Goal: Task Accomplishment & Management: Complete application form

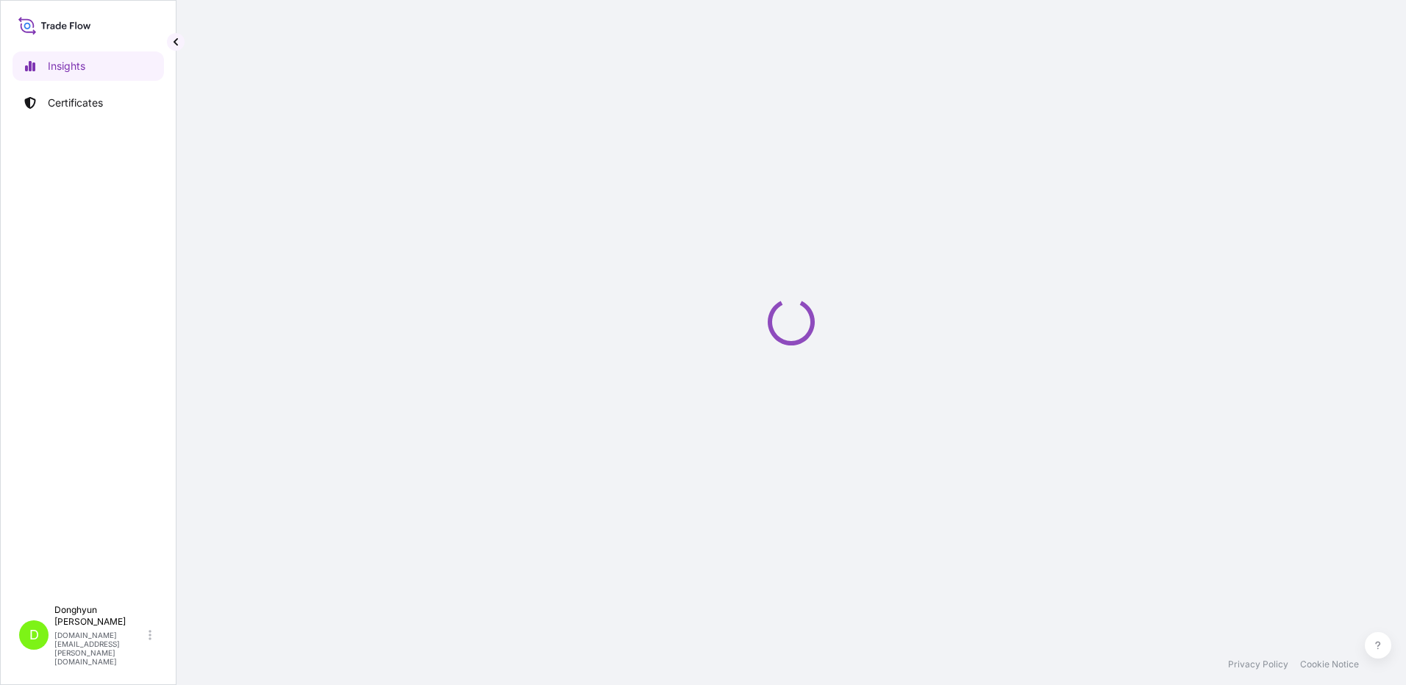
select select "2025"
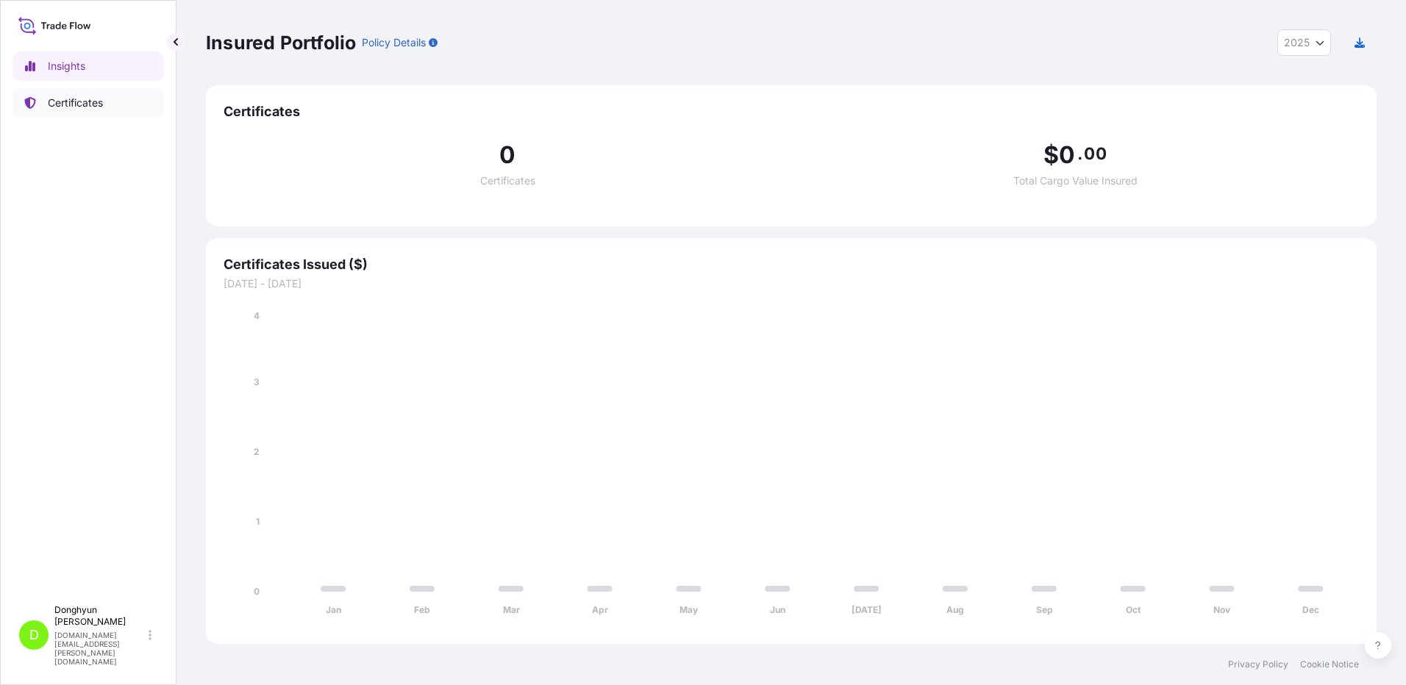
click at [62, 102] on p "Certificates" at bounding box center [75, 103] width 55 height 15
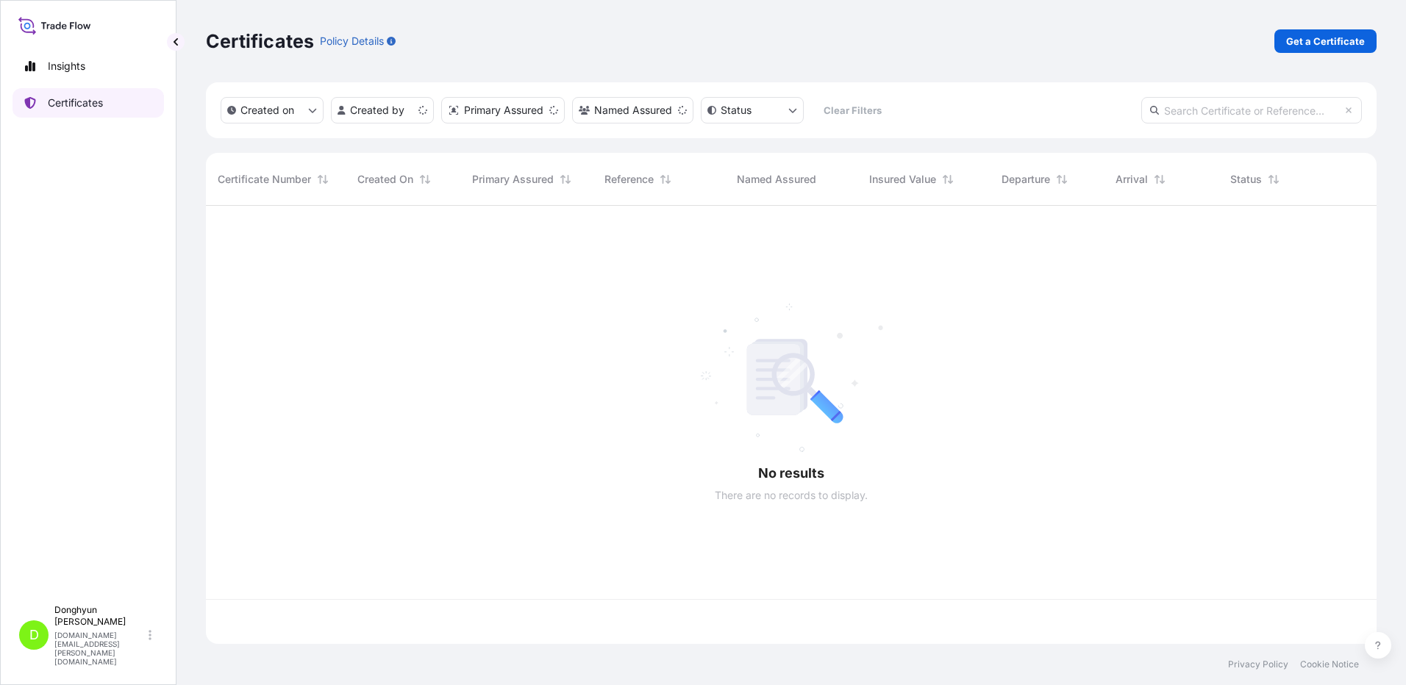
scroll to position [435, 1160]
click at [1333, 47] on p "Get a Certificate" at bounding box center [1325, 41] width 79 height 15
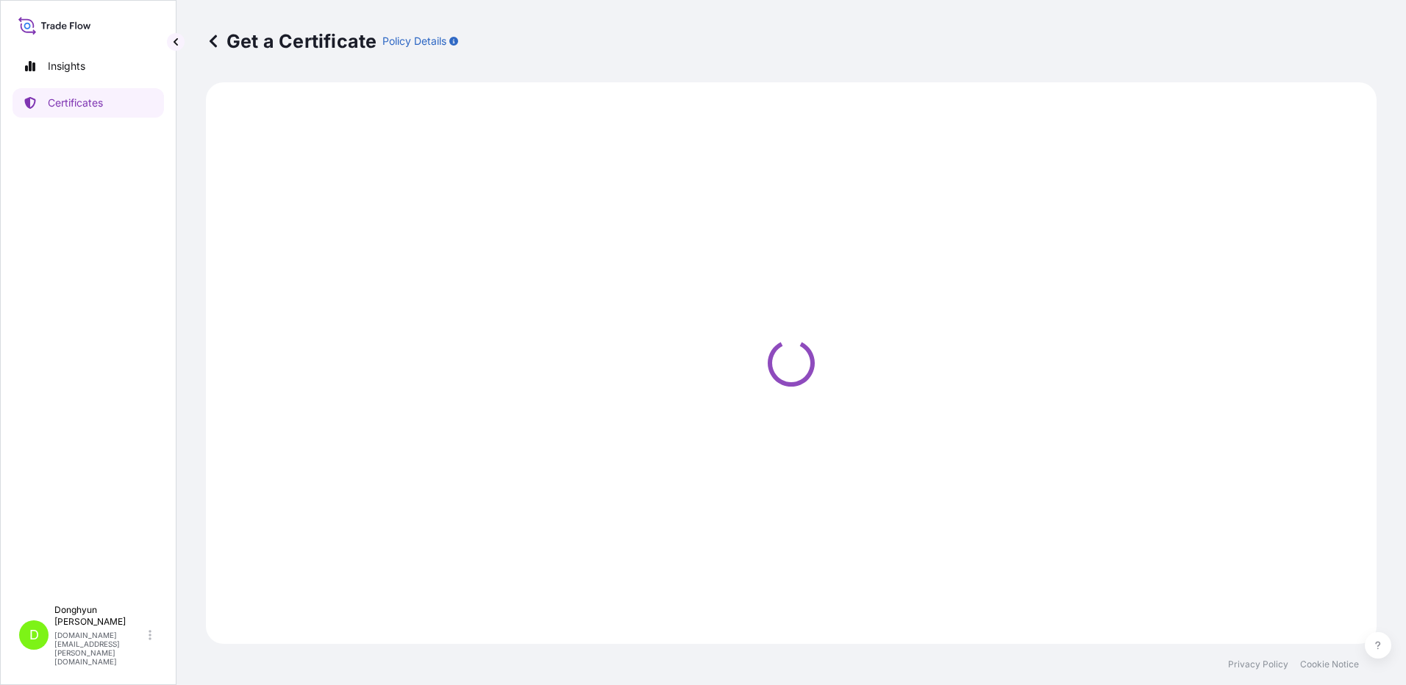
select select "Sea"
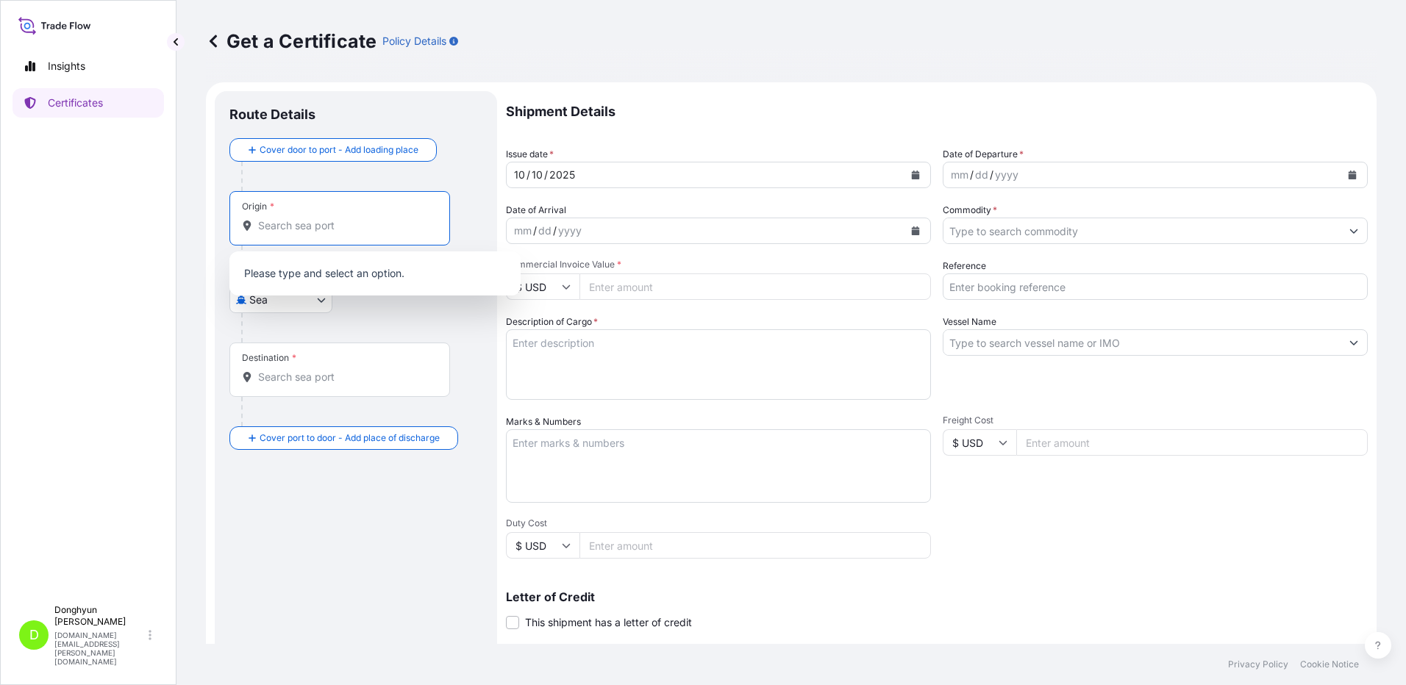
click at [262, 231] on input "Origin *" at bounding box center [345, 225] width 174 height 15
paste input "KWANGYANG"
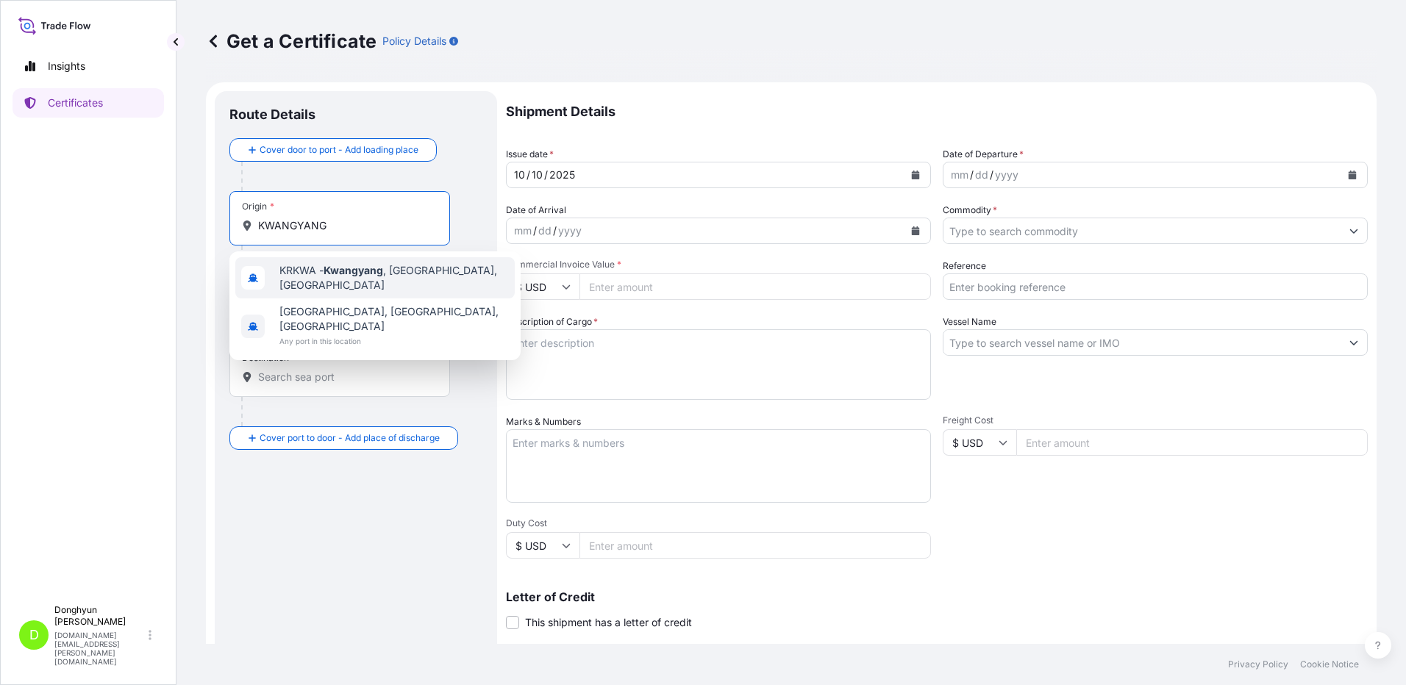
click at [299, 275] on span "KRKWA - [GEOGRAPHIC_DATA] , [GEOGRAPHIC_DATA], [GEOGRAPHIC_DATA]" at bounding box center [393, 277] width 229 height 29
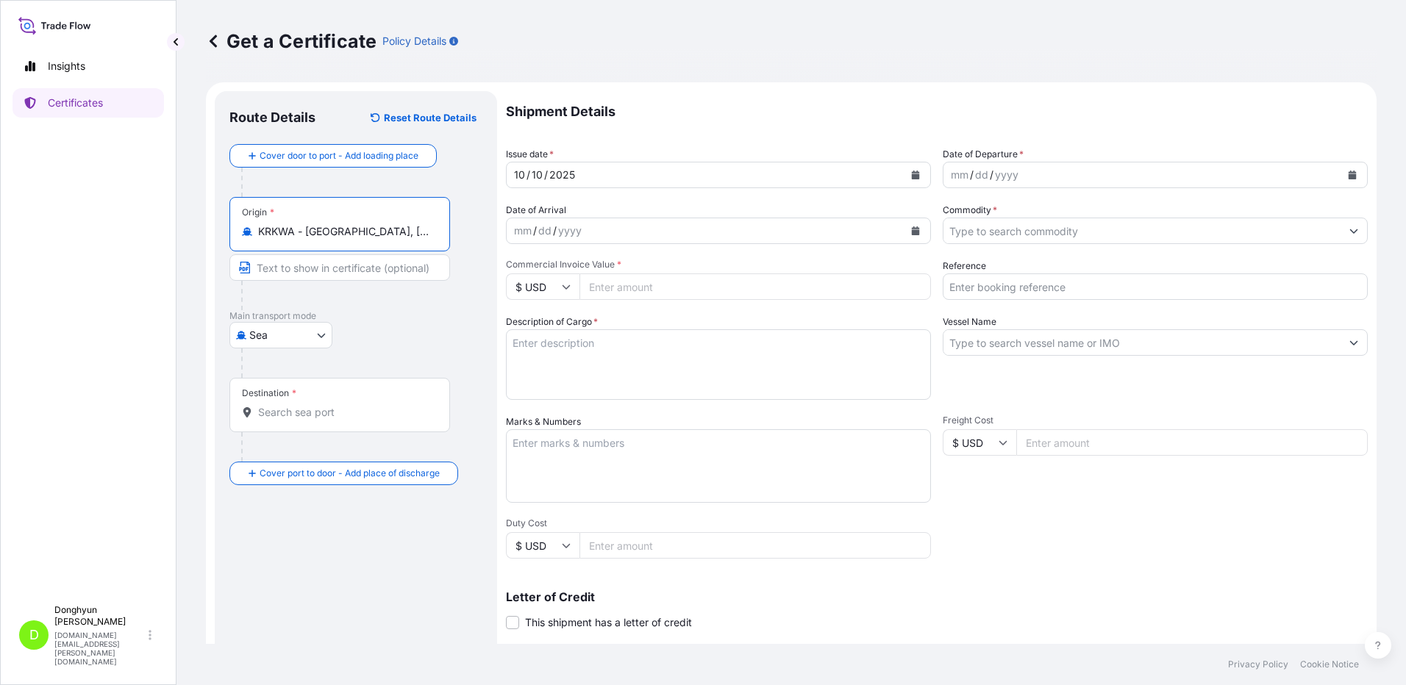
type input "KRKWA - [GEOGRAPHIC_DATA], [GEOGRAPHIC_DATA], [GEOGRAPHIC_DATA]"
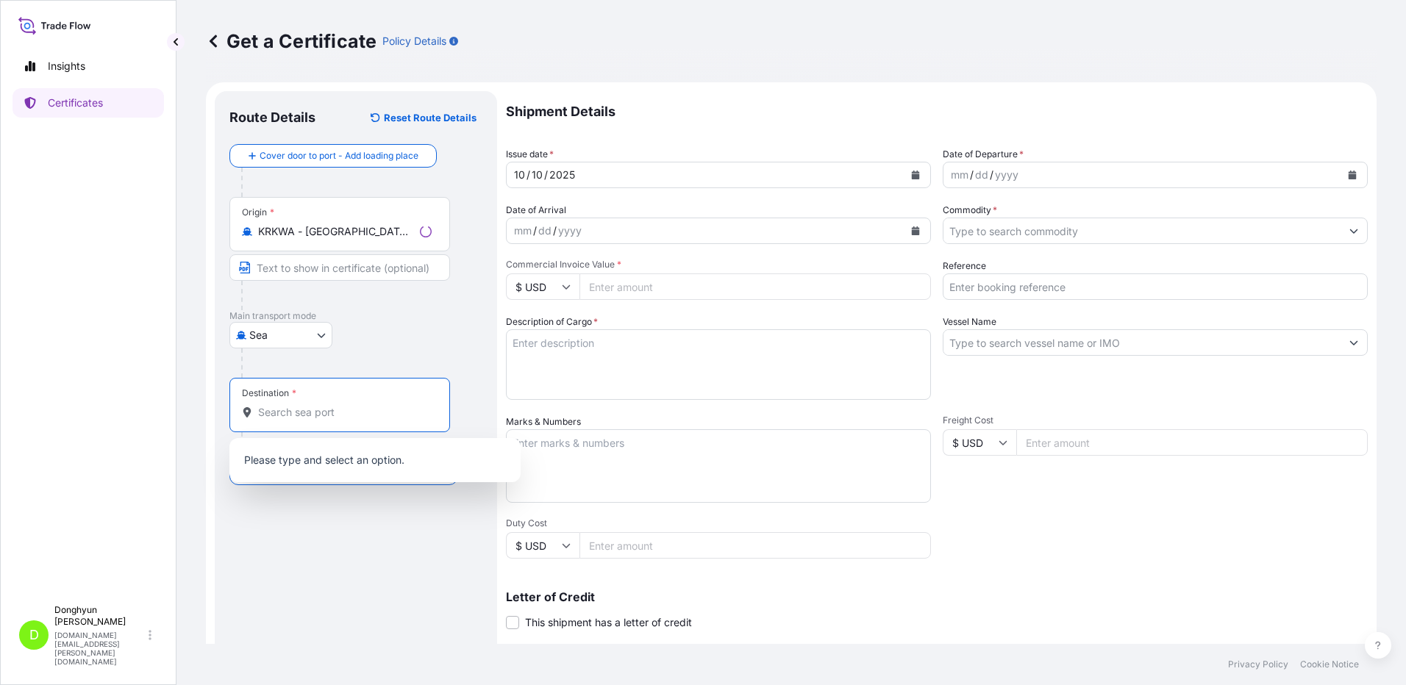
click at [283, 407] on input "Destination *" at bounding box center [345, 412] width 174 height 15
click at [268, 415] on input "Destination * Please select a destination" at bounding box center [345, 412] width 174 height 15
paste input "[GEOGRAPHIC_DATA]"
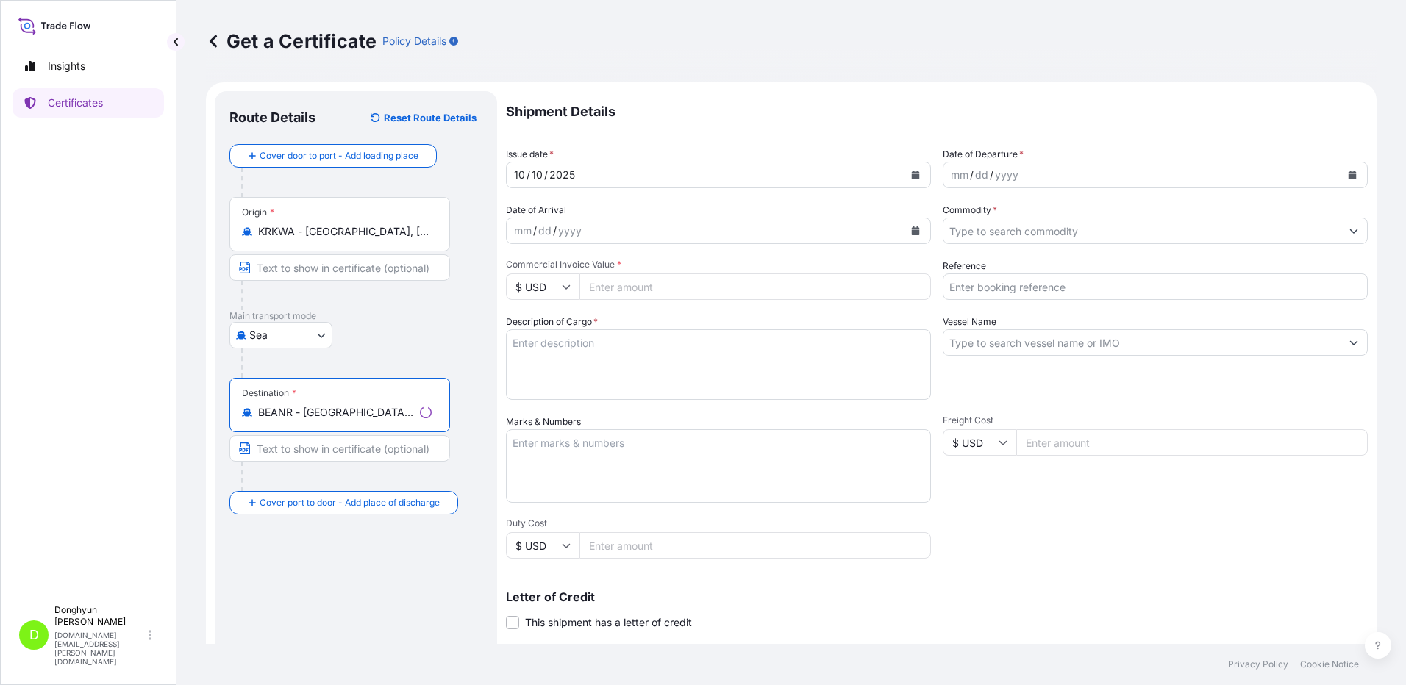
type input "BEANR - [GEOGRAPHIC_DATA], [GEOGRAPHIC_DATA]"
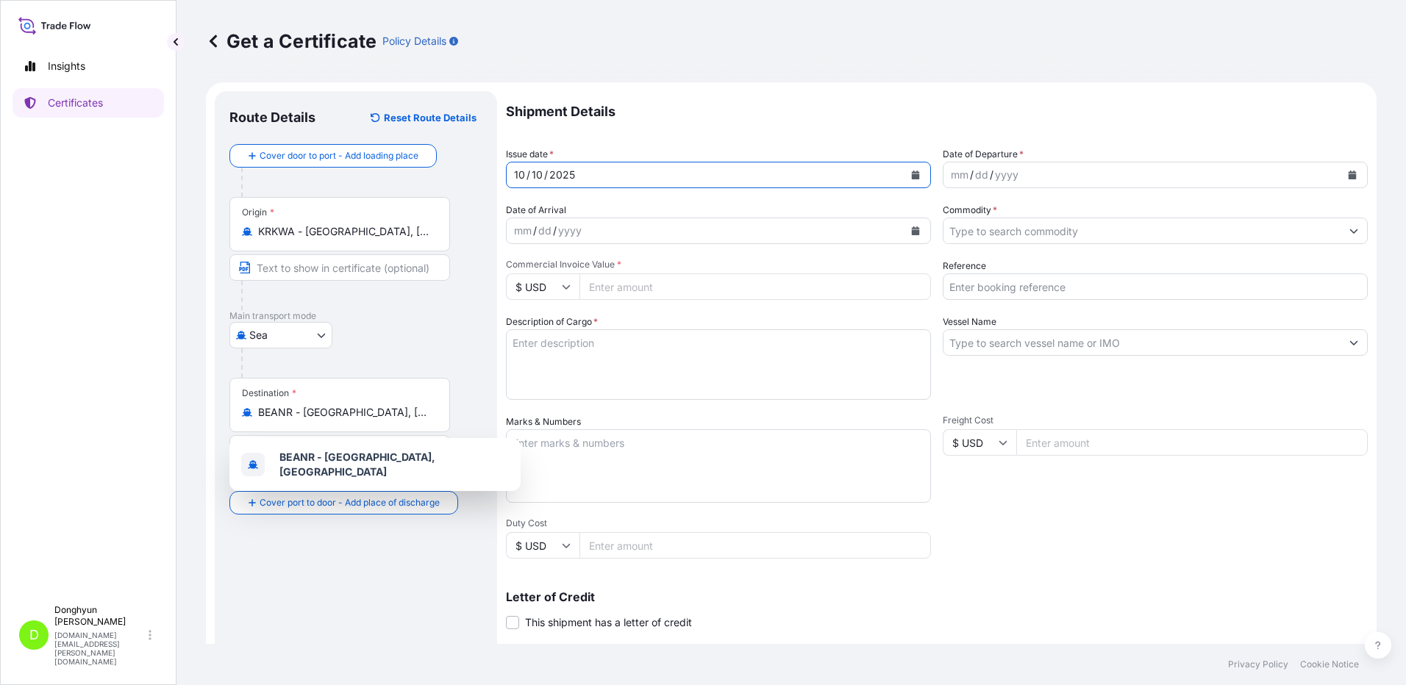
click at [912, 179] on icon "Calendar" at bounding box center [916, 175] width 8 height 9
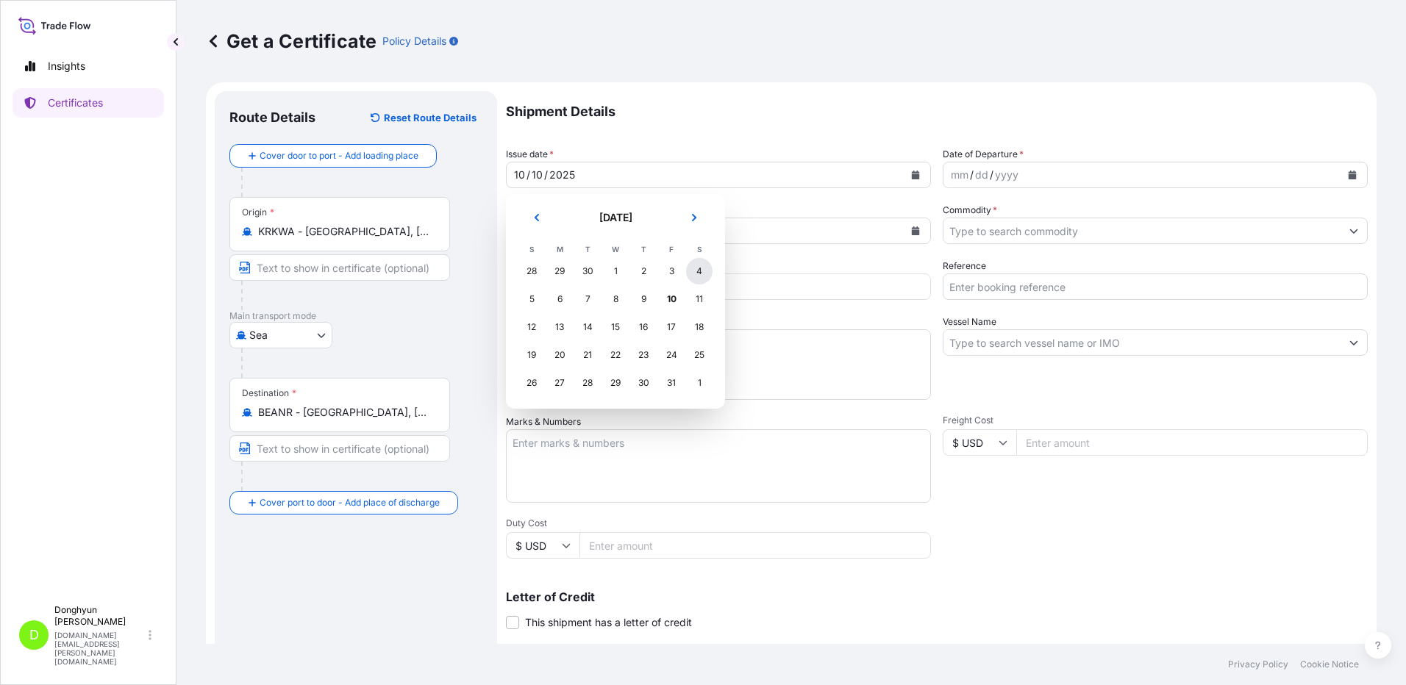
click at [700, 270] on div "4" at bounding box center [699, 271] width 26 height 26
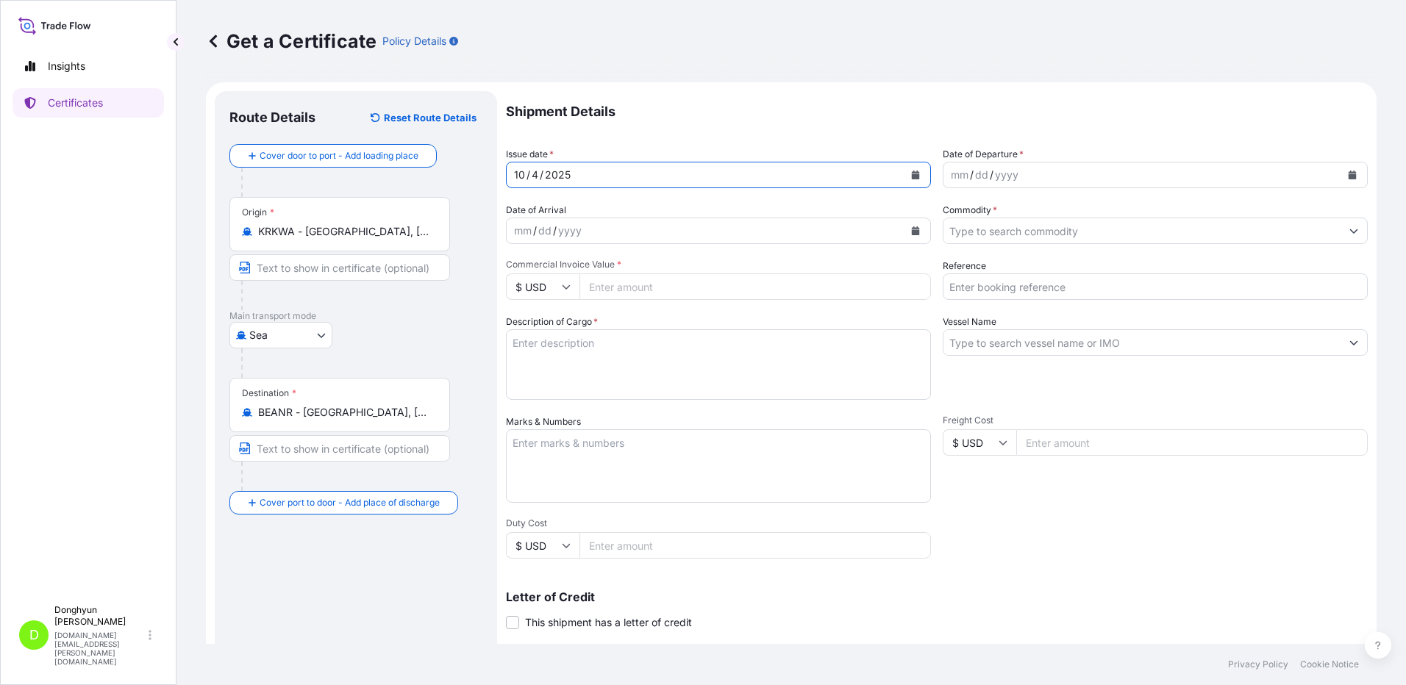
click at [1348, 171] on icon "Calendar" at bounding box center [1352, 175] width 9 height 9
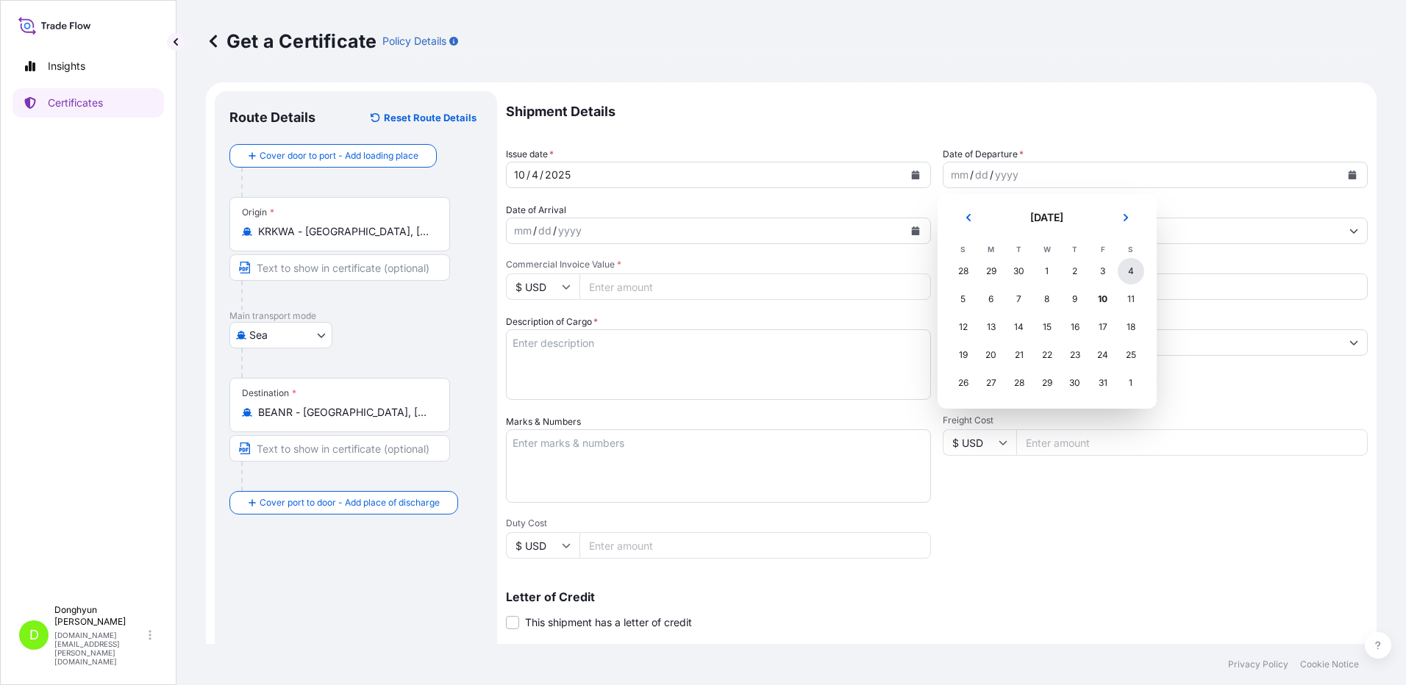
click at [1128, 271] on div "4" at bounding box center [1131, 271] width 26 height 26
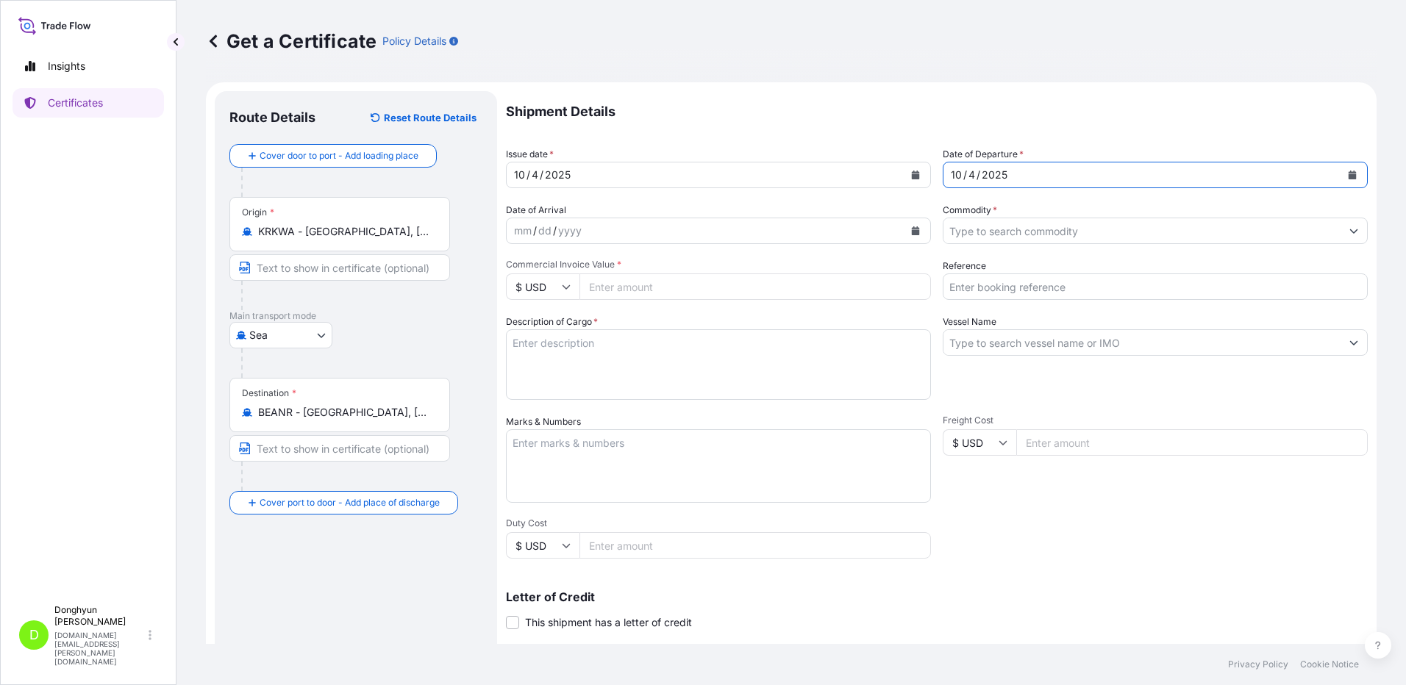
click at [815, 62] on div "Get a Certificate Policy Details" at bounding box center [791, 41] width 1171 height 82
click at [1315, 233] on input "Commodity *" at bounding box center [1141, 231] width 397 height 26
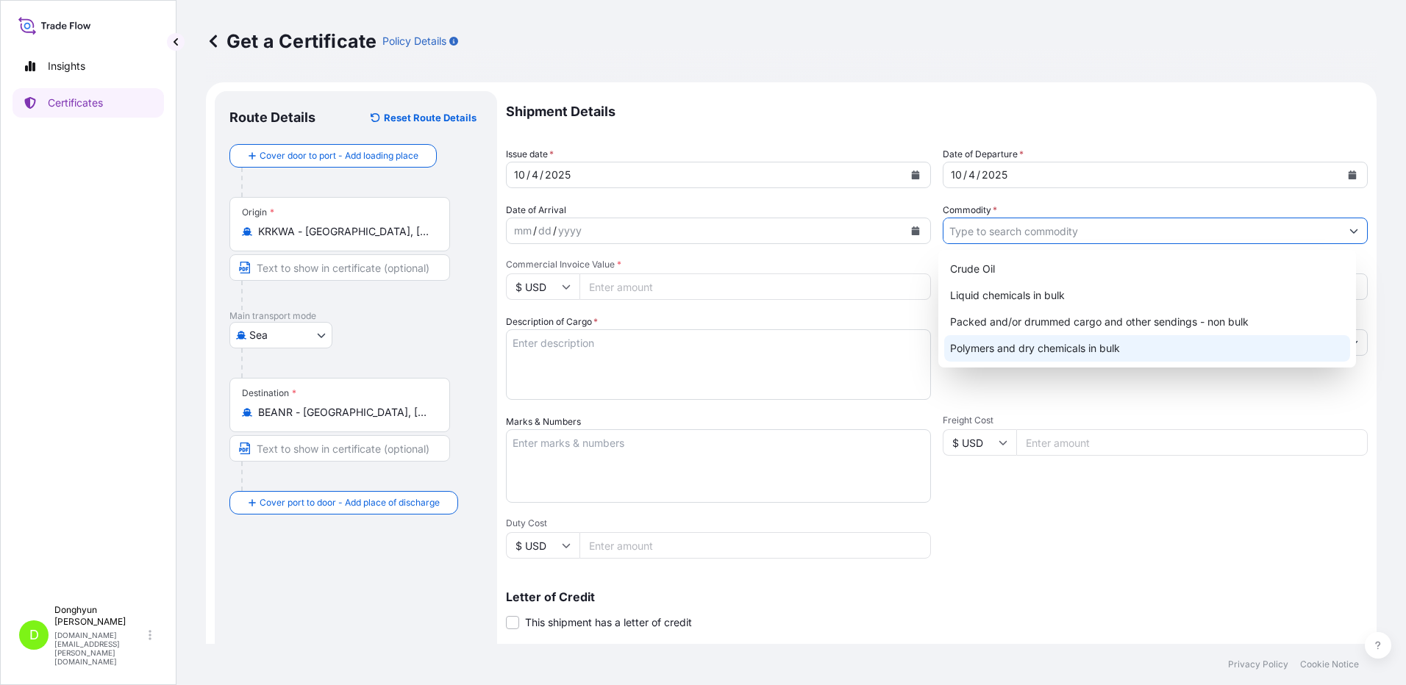
click at [1098, 344] on div "Polymers and dry chemicals in bulk" at bounding box center [1147, 348] width 407 height 26
type input "Polymers and dry chemicals in bulk"
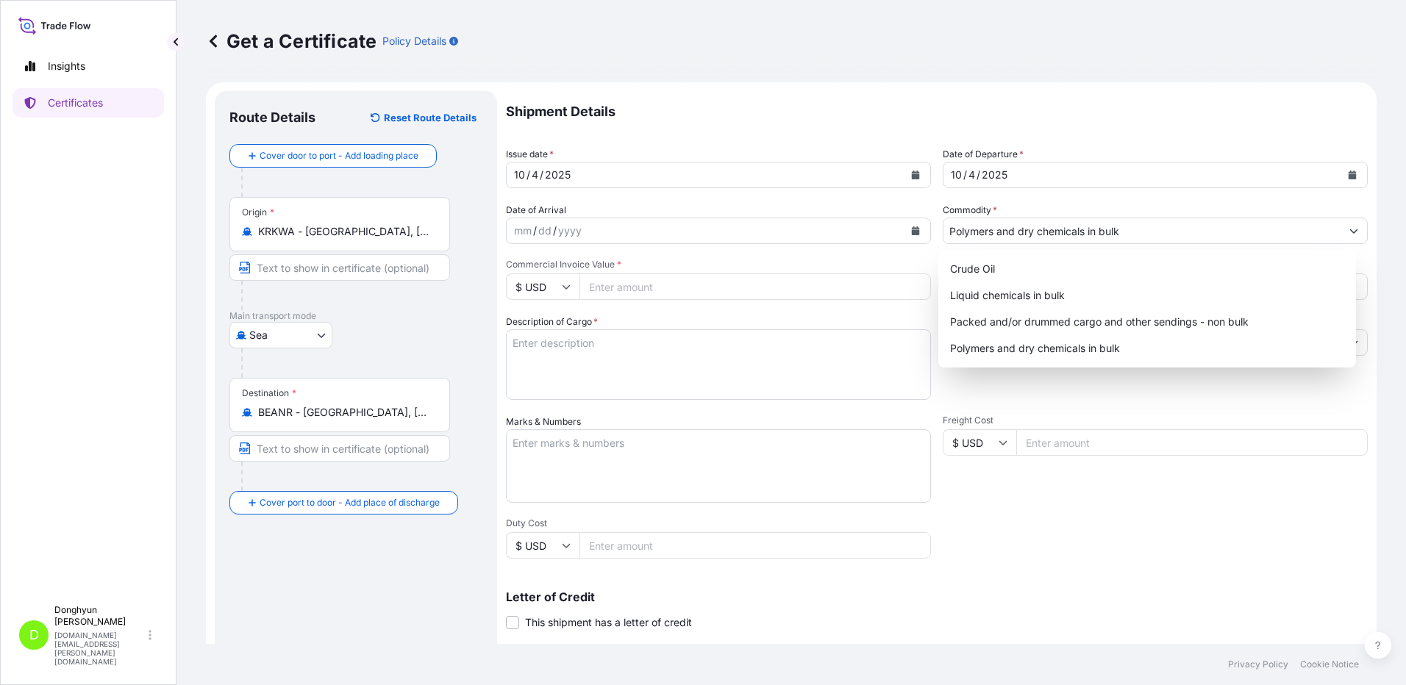
click at [787, 91] on p "Shipment Details" at bounding box center [937, 111] width 862 height 41
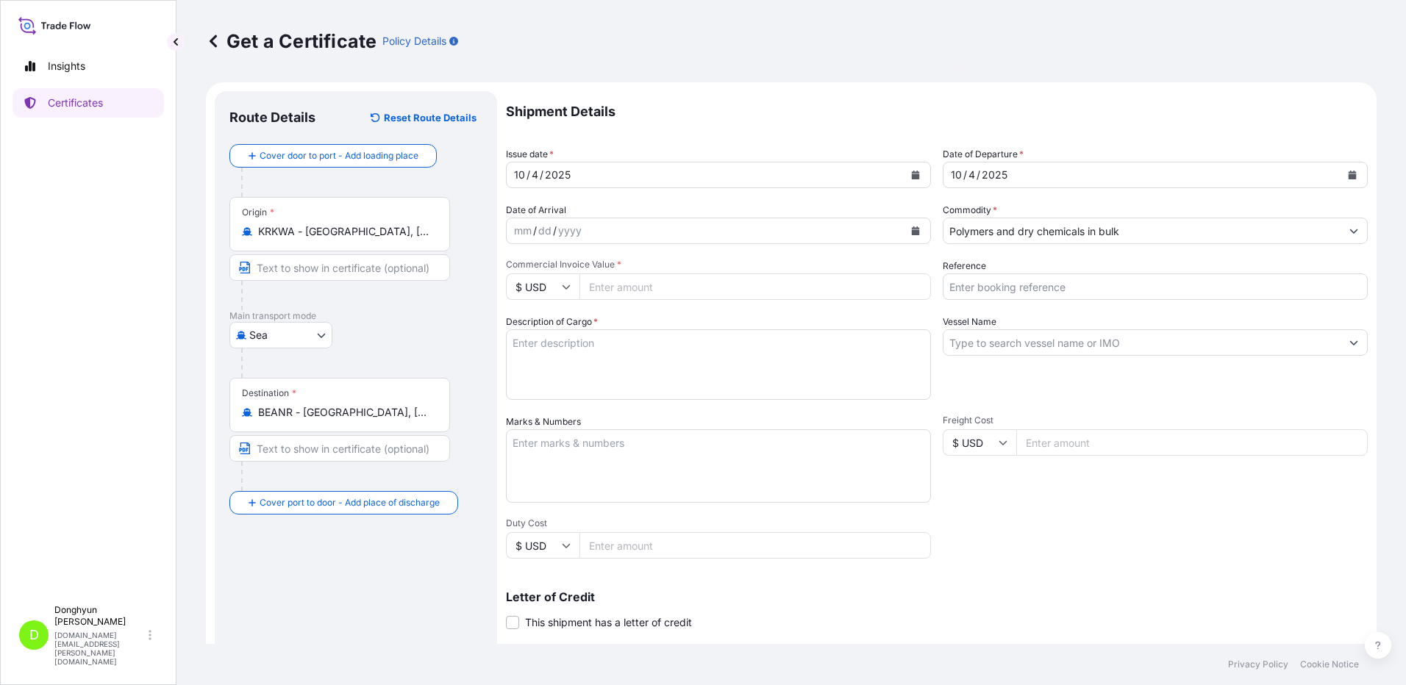
click at [996, 287] on input "Reference" at bounding box center [1155, 287] width 425 height 26
paste input "8800130750"
type input "8800130750"
click at [1008, 346] on input "Vessel Name" at bounding box center [1141, 342] width 397 height 26
click at [1077, 342] on input "Vessel Name" at bounding box center [1141, 342] width 397 height 26
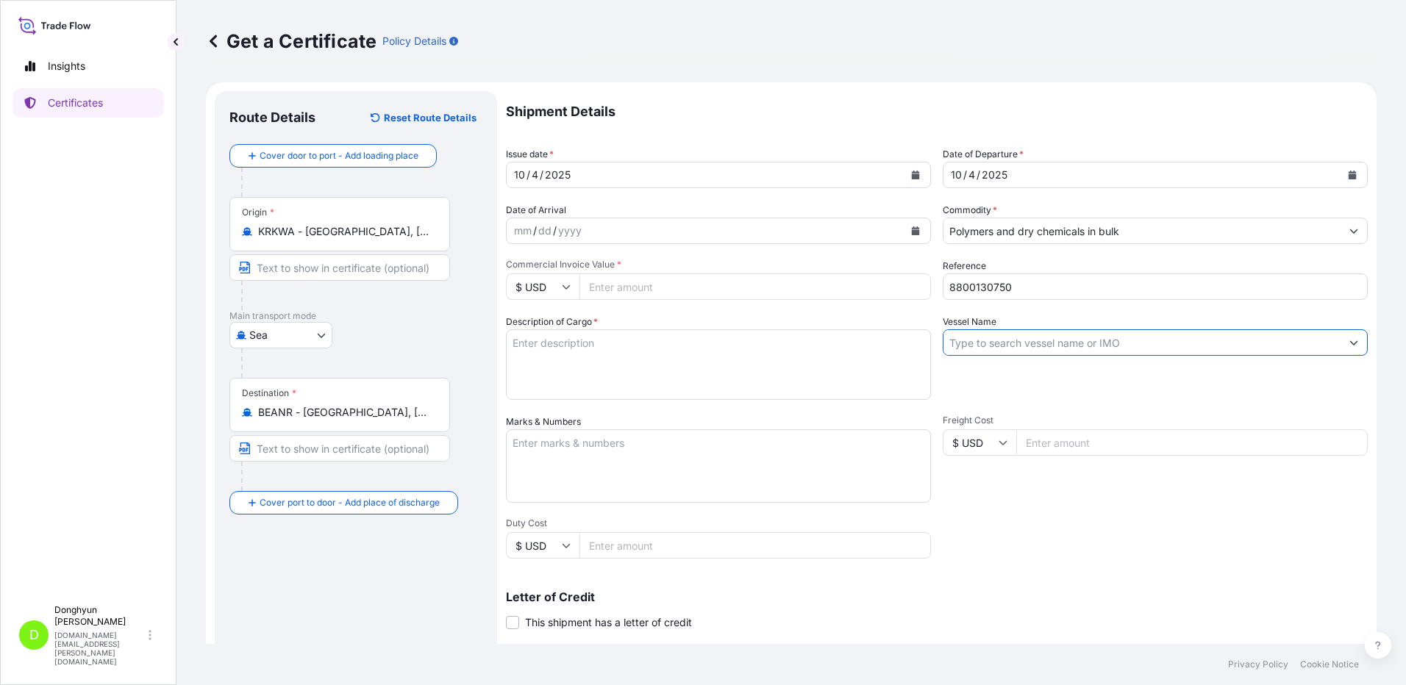
paste input "HMM TURQUOISE"
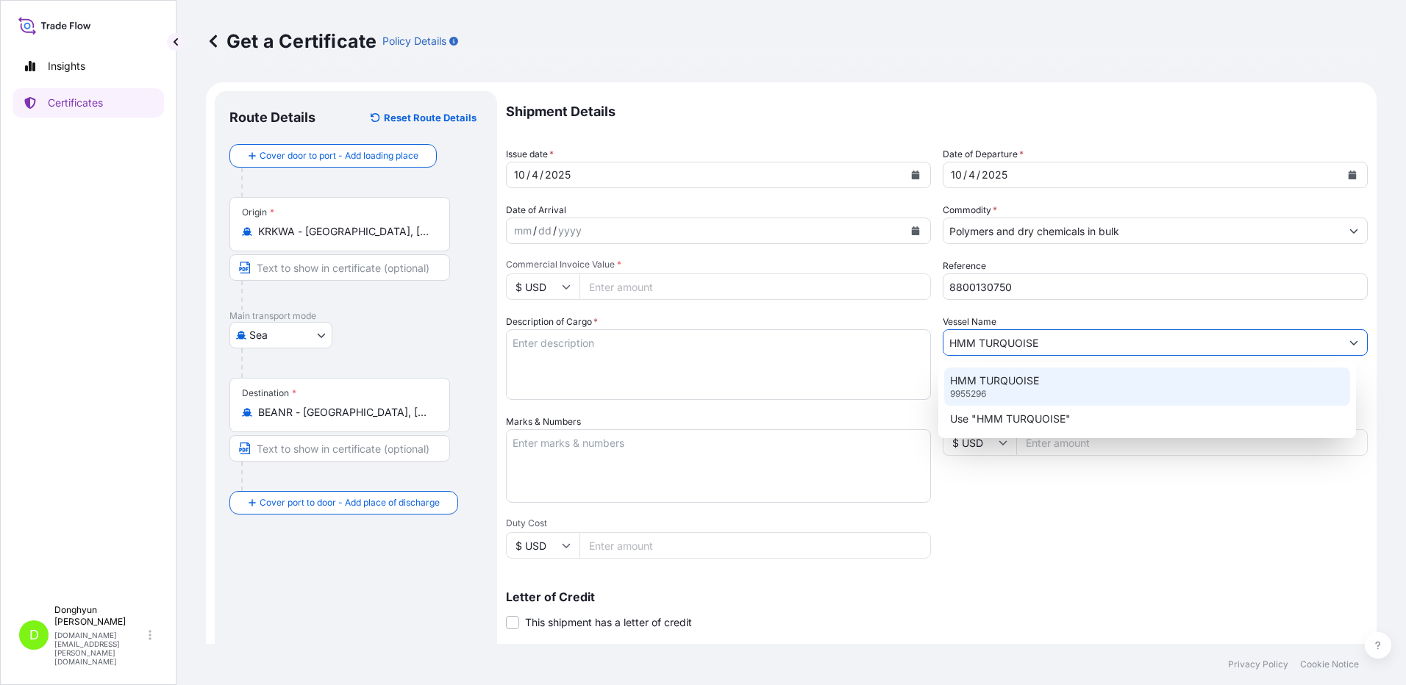
click at [1018, 382] on p "HMM TURQUOISE" at bounding box center [994, 381] width 89 height 15
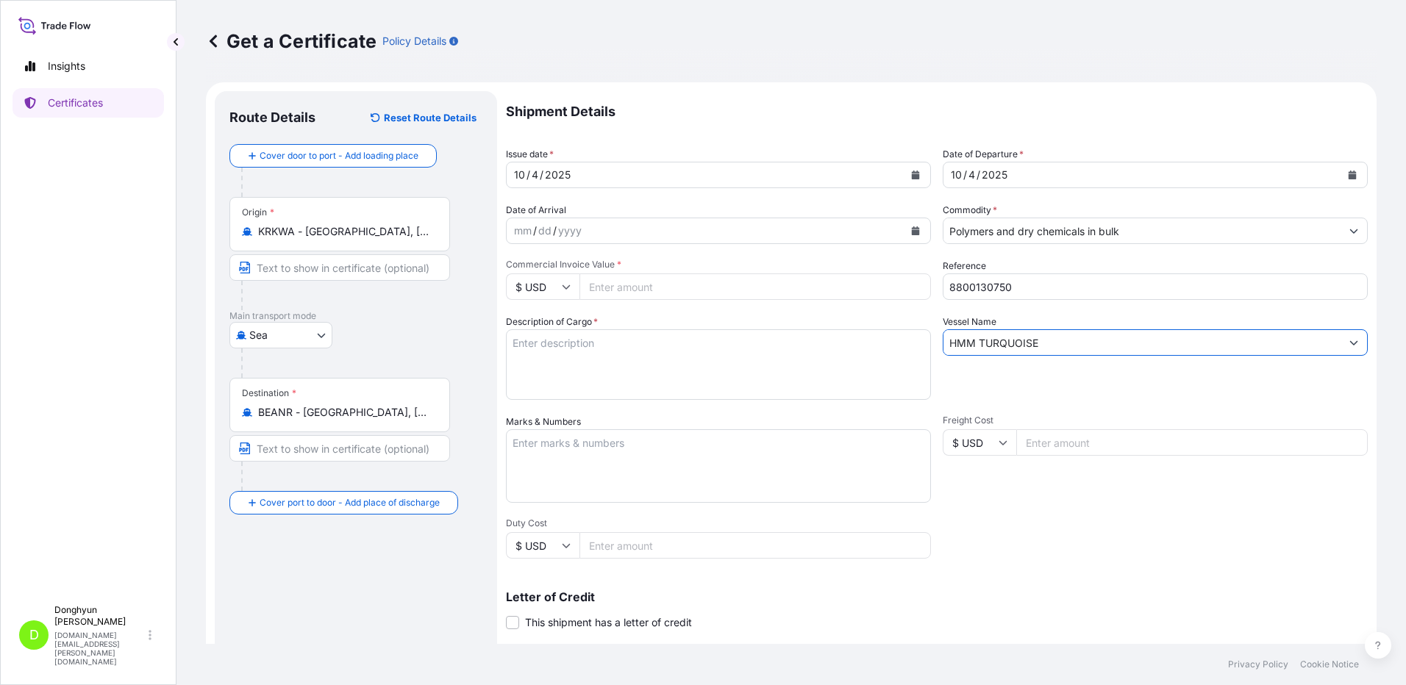
type input "HMM TURQUOISE"
click at [571, 361] on textarea "Description of Cargo *" at bounding box center [718, 364] width 425 height 71
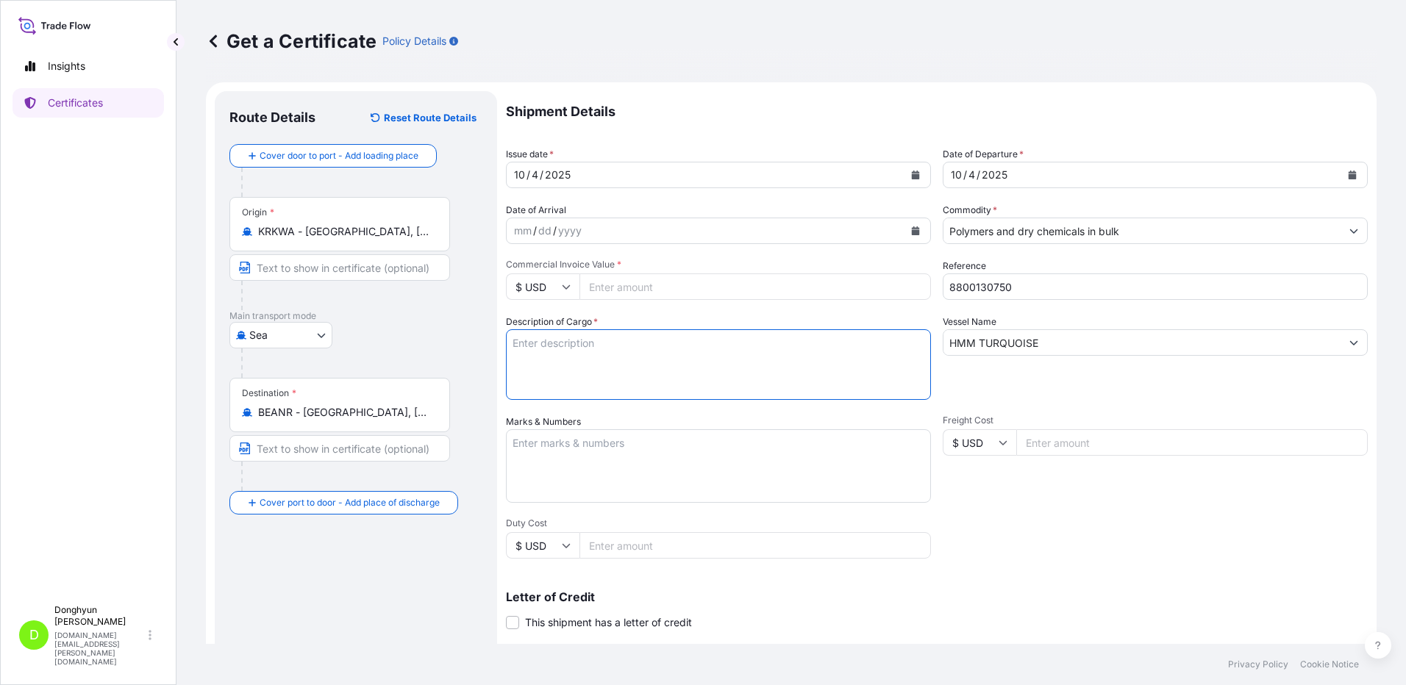
paste textarea "CPP Hifax EP5175 PEL BG (PMC) PO 4406040745"
type textarea "CPP Hifax EP5175 PEL BG (PMC) PO 4406040745"
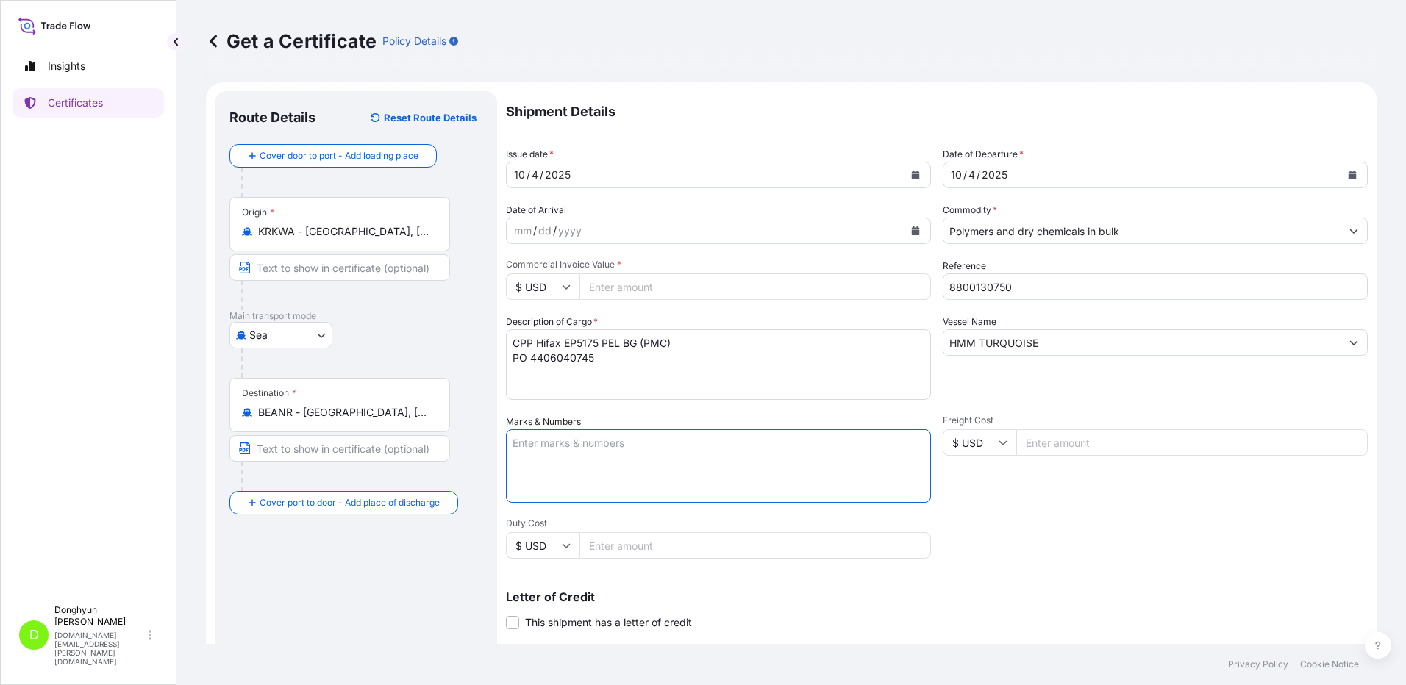
click at [551, 453] on textarea "Marks & Numbers" at bounding box center [718, 466] width 425 height 74
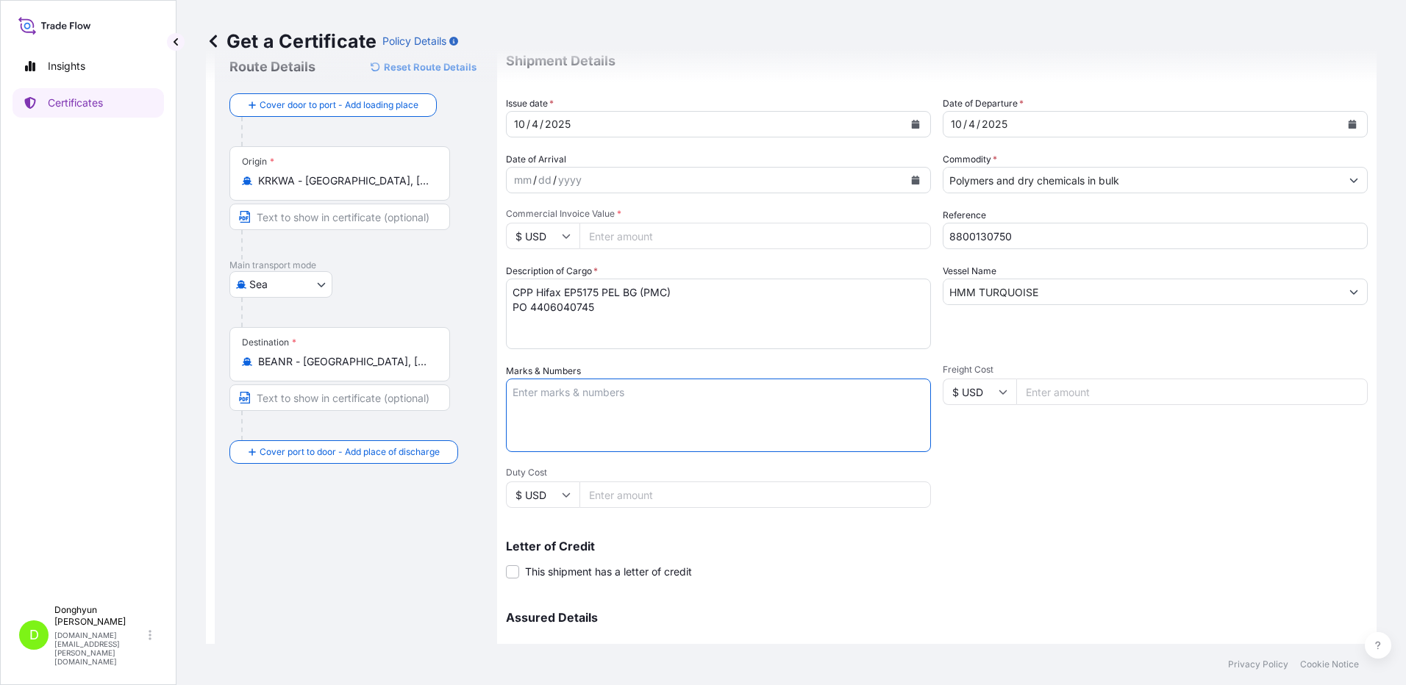
scroll to position [74, 0]
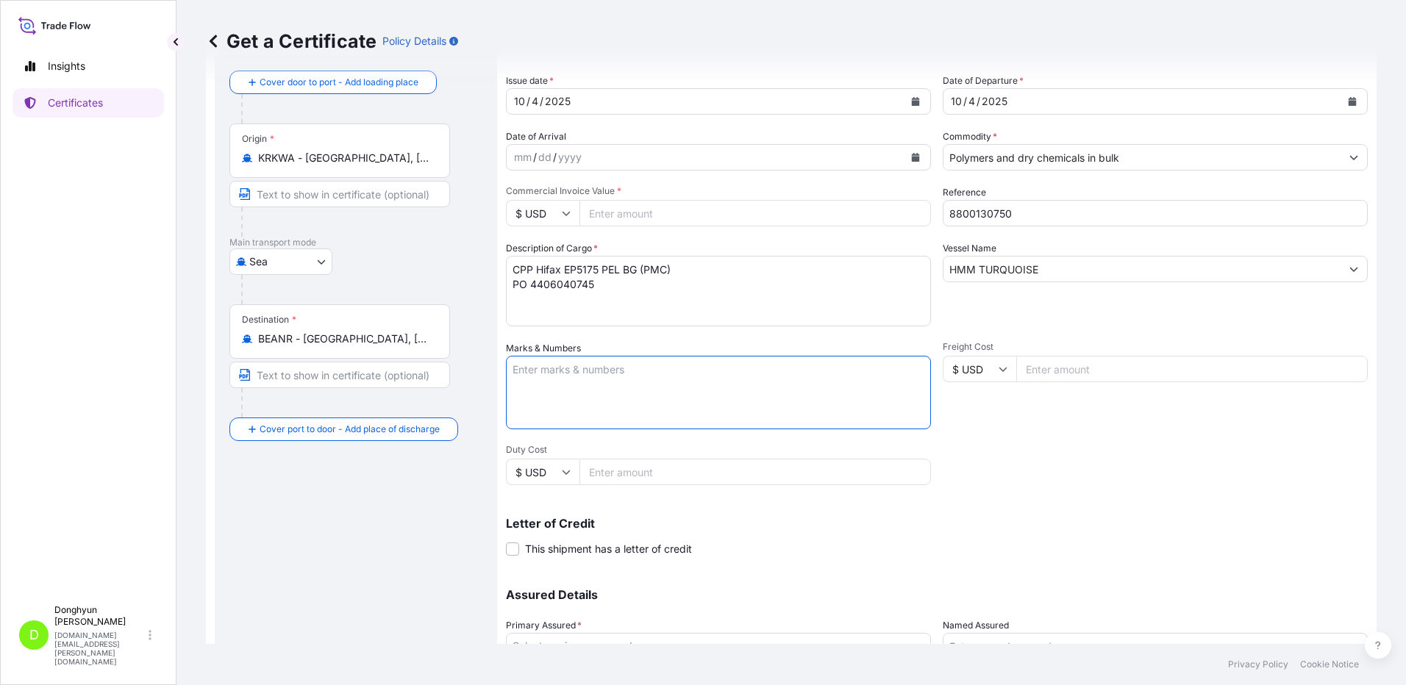
click at [700, 217] on input "Commercial Invoice Value *" at bounding box center [754, 213] width 351 height 26
type input "172574.98"
click at [699, 240] on div "Shipment Details Issue date * [DATE] Date of Departure * [DATE] Date of Arrival…" at bounding box center [937, 368] width 862 height 701
click at [1119, 497] on div "Shipment Details Issue date * [DATE] Date of Departure * [DATE] Date of Arrival…" at bounding box center [937, 368] width 862 height 701
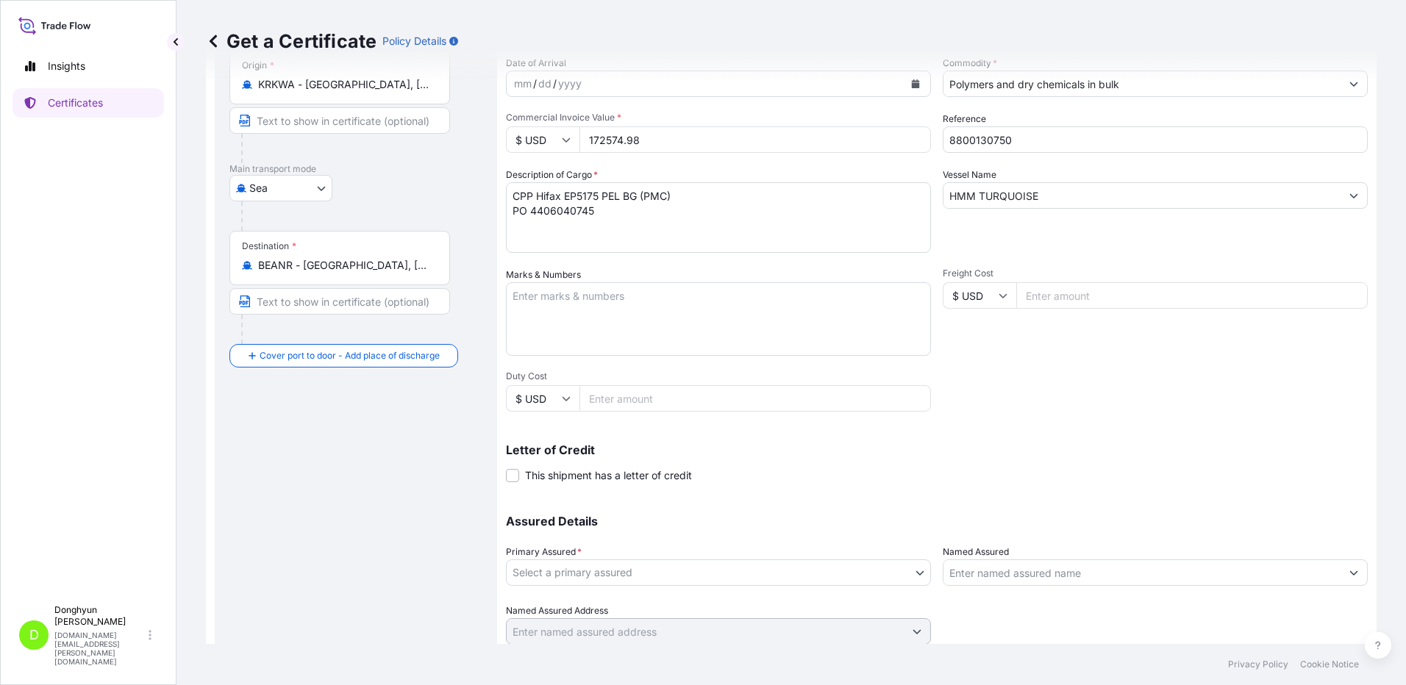
scroll to position [198, 0]
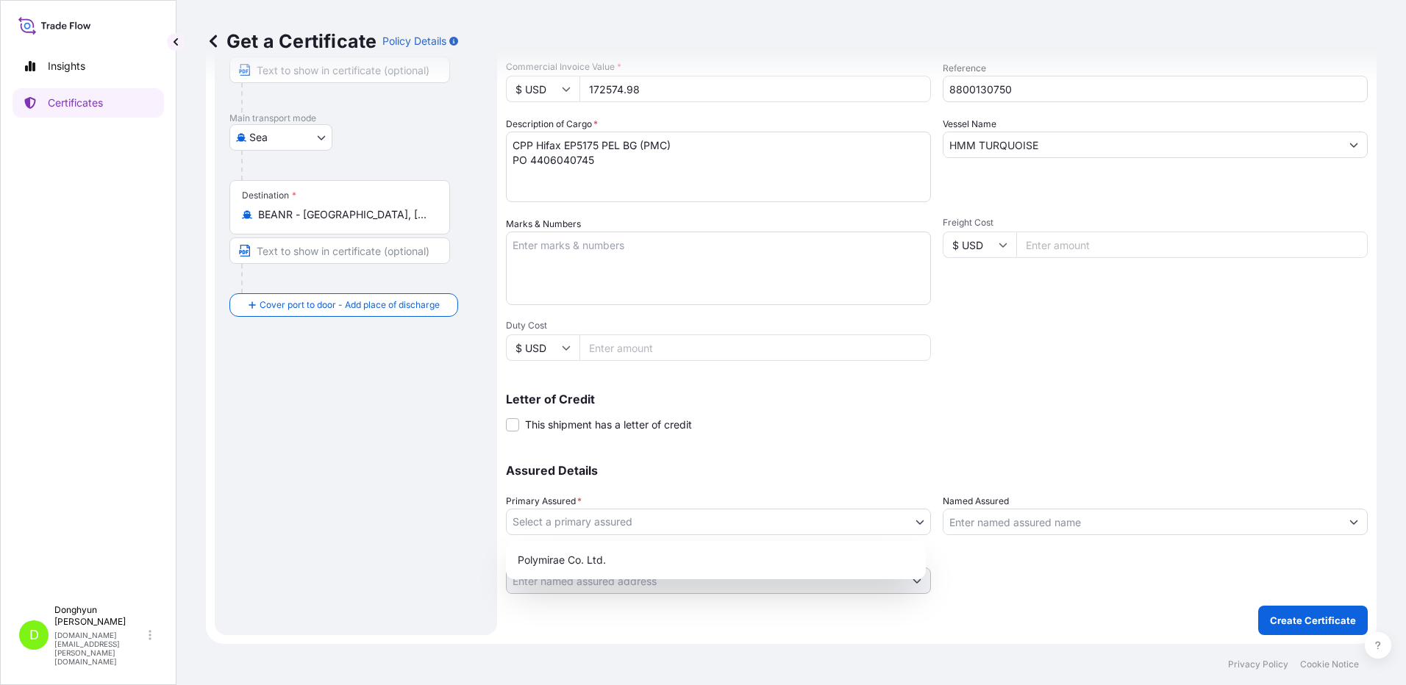
click at [915, 522] on body "Insights Certificates D [PERSON_NAME] [DOMAIN_NAME][EMAIL_ADDRESS][PERSON_NAME]…" at bounding box center [703, 342] width 1406 height 685
click at [818, 557] on div "Polymirae Co. Ltd." at bounding box center [716, 560] width 408 height 26
select select "32021"
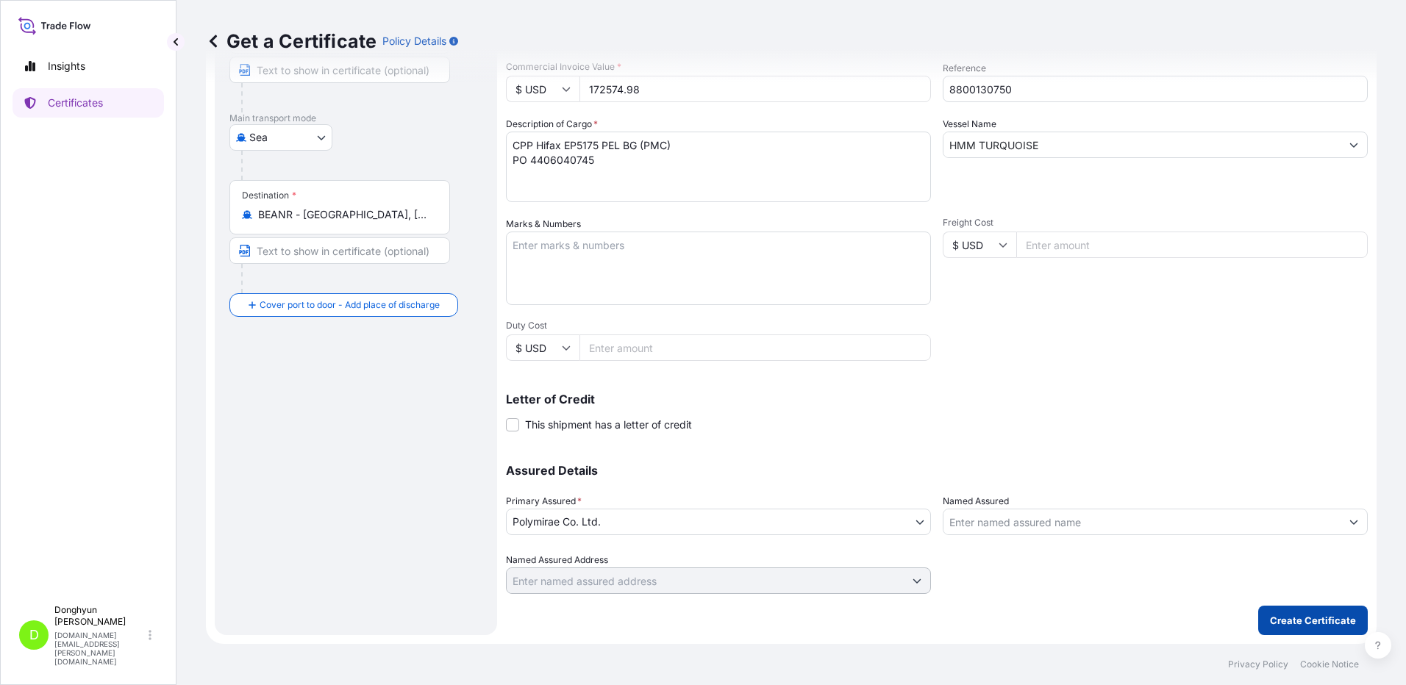
click at [1306, 613] on p "Create Certificate" at bounding box center [1313, 620] width 86 height 15
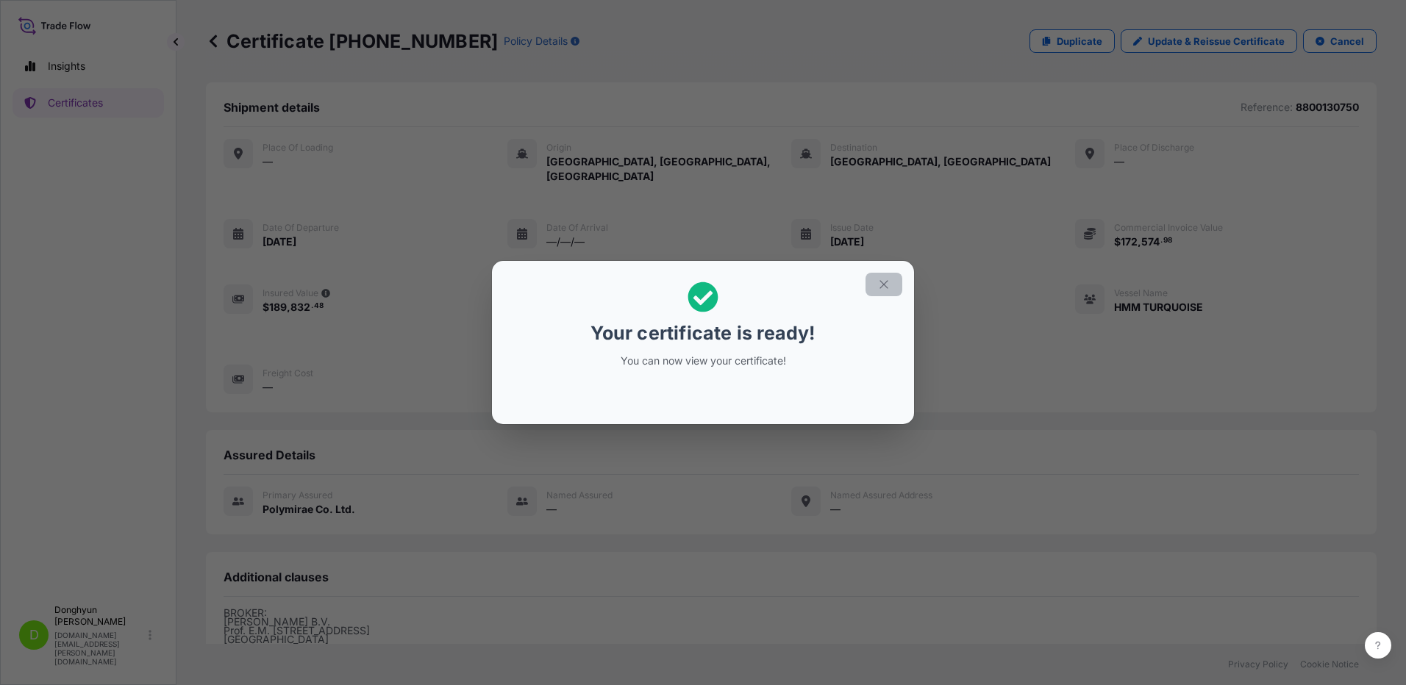
click at [882, 284] on icon "button" at bounding box center [883, 284] width 13 height 13
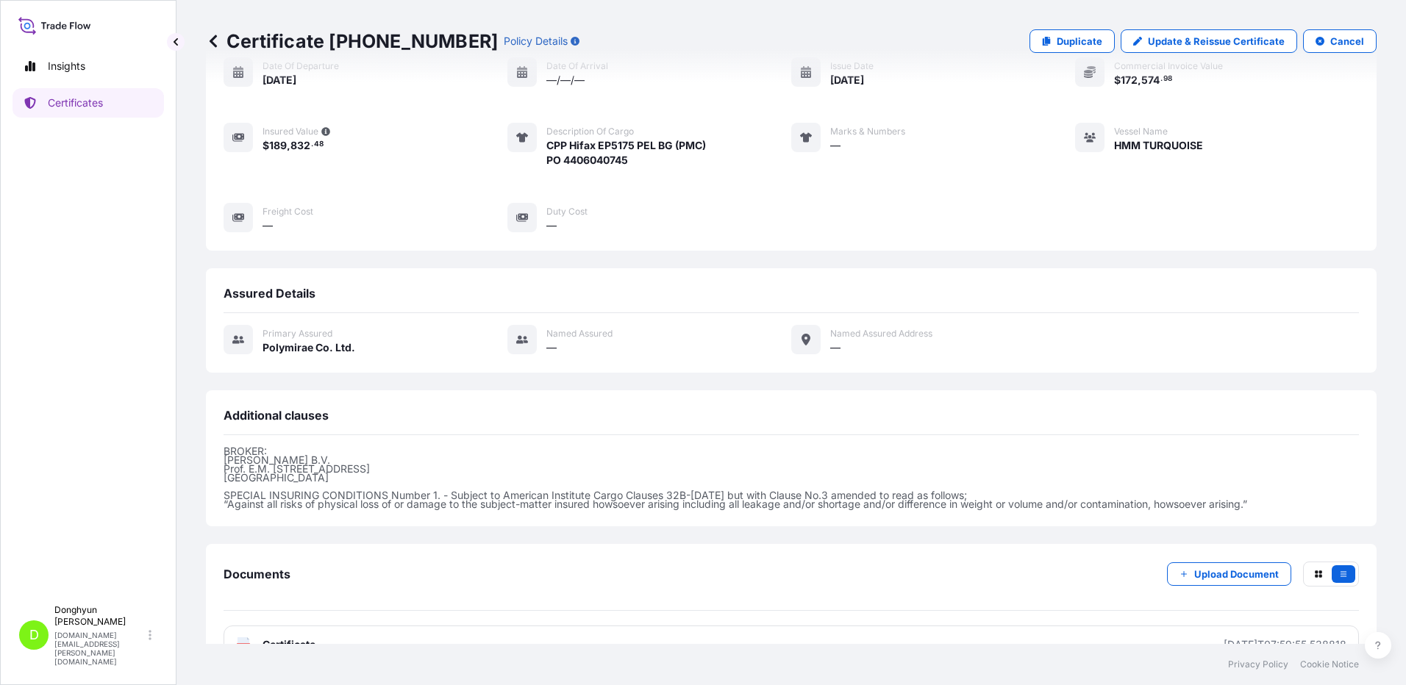
scroll to position [185, 0]
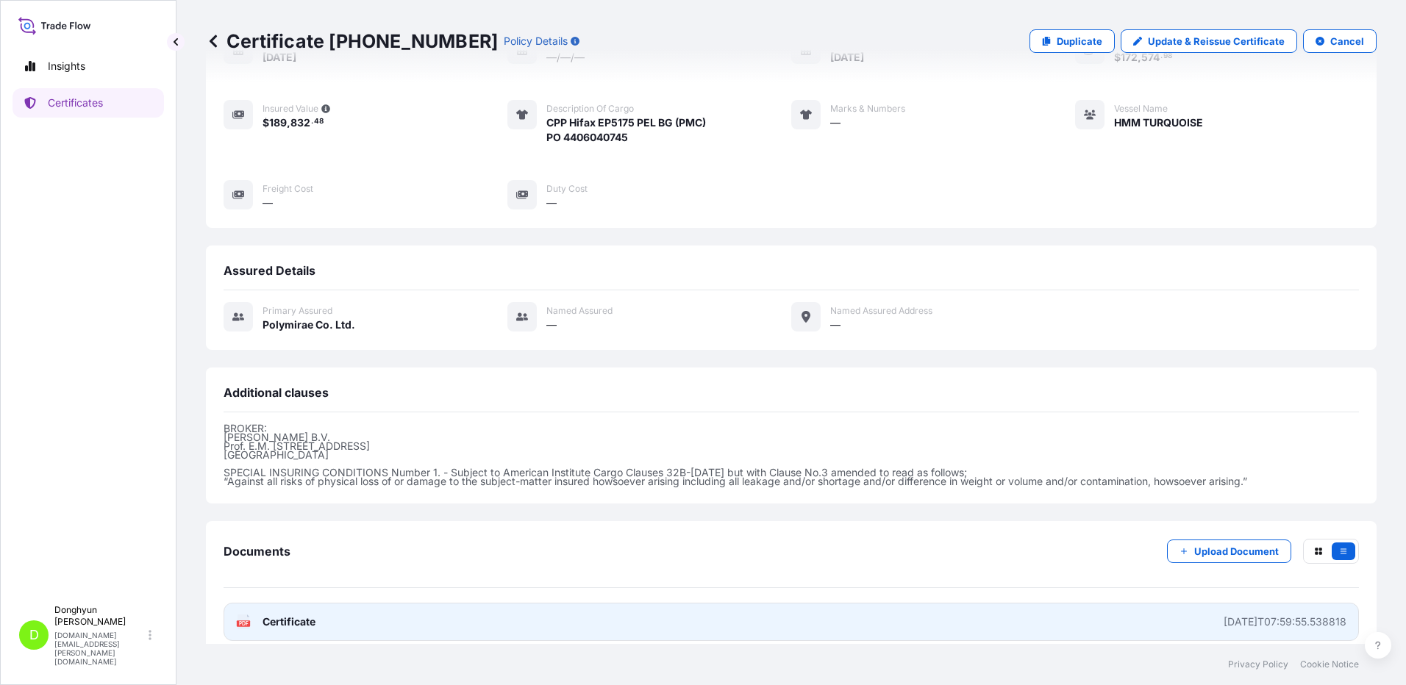
click at [303, 615] on span "Certificate" at bounding box center [288, 622] width 53 height 15
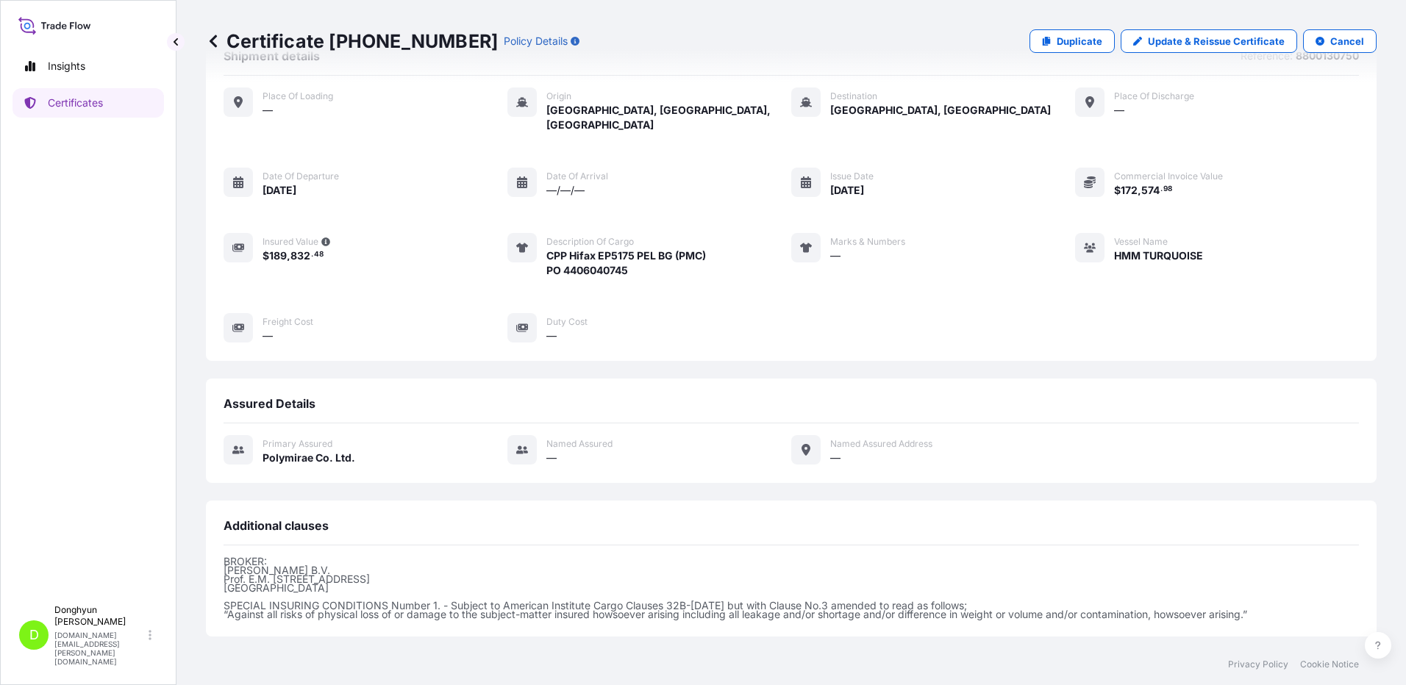
scroll to position [0, 0]
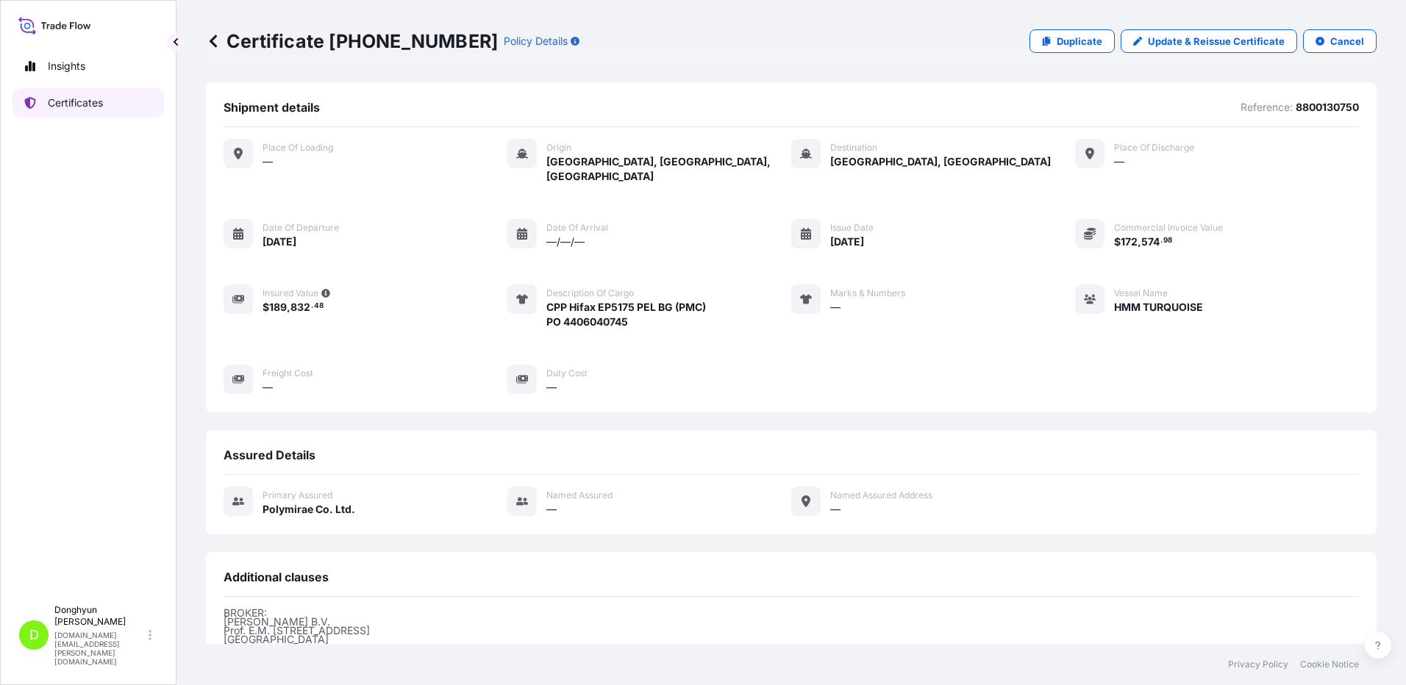
click at [85, 107] on p "Certificates" at bounding box center [75, 103] width 55 height 15
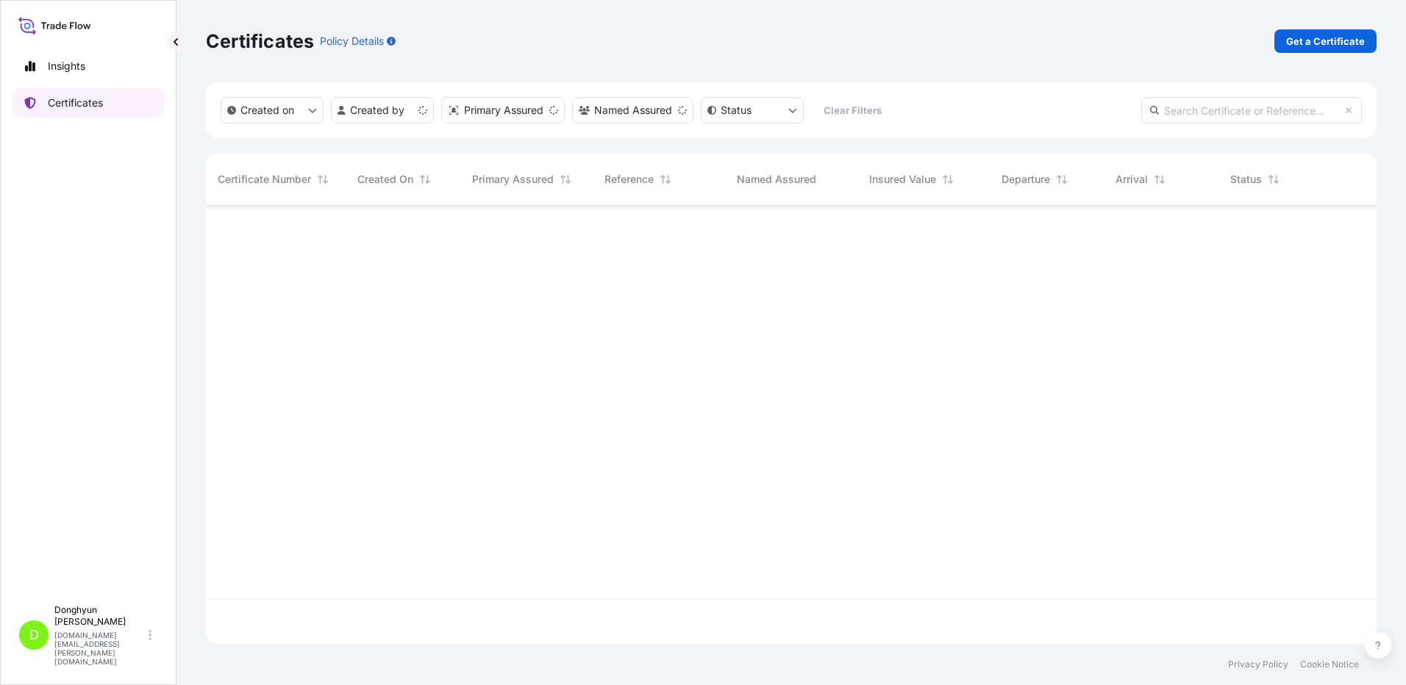
scroll to position [435, 1160]
click at [1335, 44] on p "Get a Certificate" at bounding box center [1325, 41] width 79 height 15
select select "Sea"
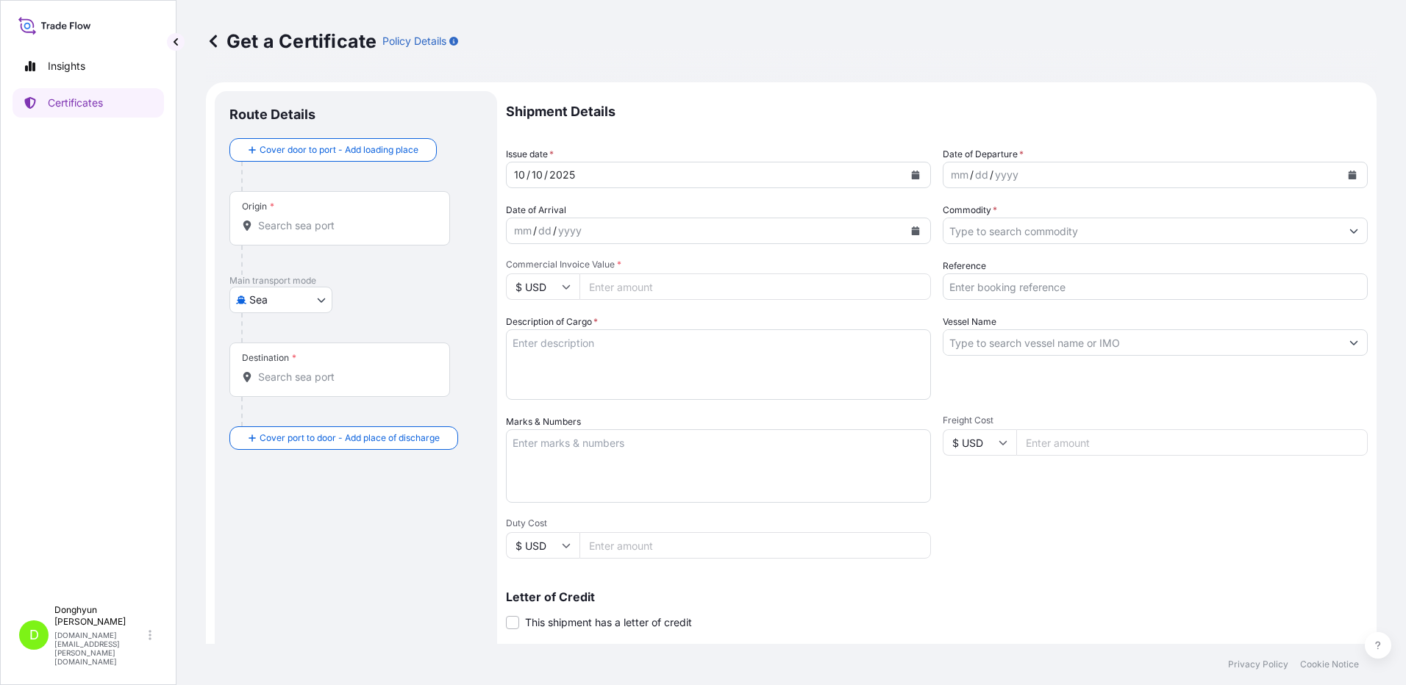
click at [796, 179] on div "[DATE]" at bounding box center [705, 175] width 397 height 26
click at [915, 176] on button "Calendar" at bounding box center [916, 175] width 24 height 24
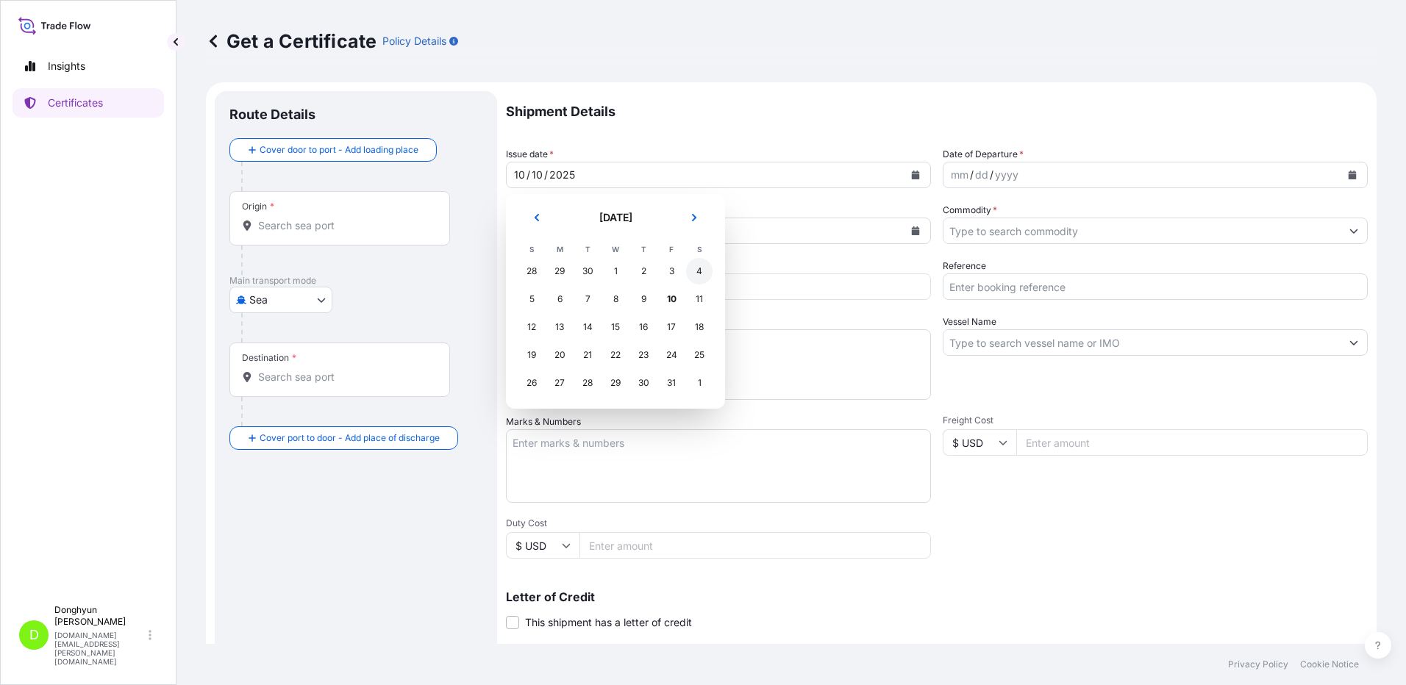
click at [701, 274] on div "4" at bounding box center [699, 271] width 26 height 26
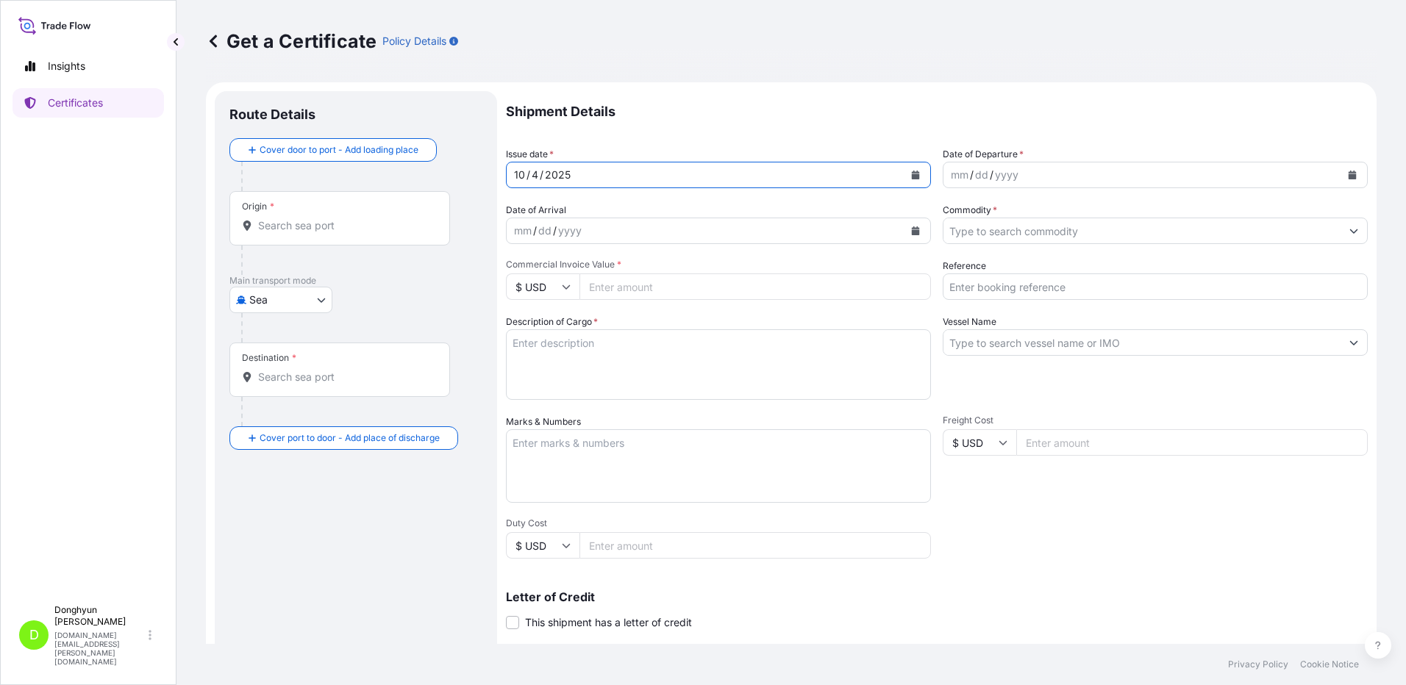
click at [1348, 176] on icon "Calendar" at bounding box center [1352, 175] width 9 height 9
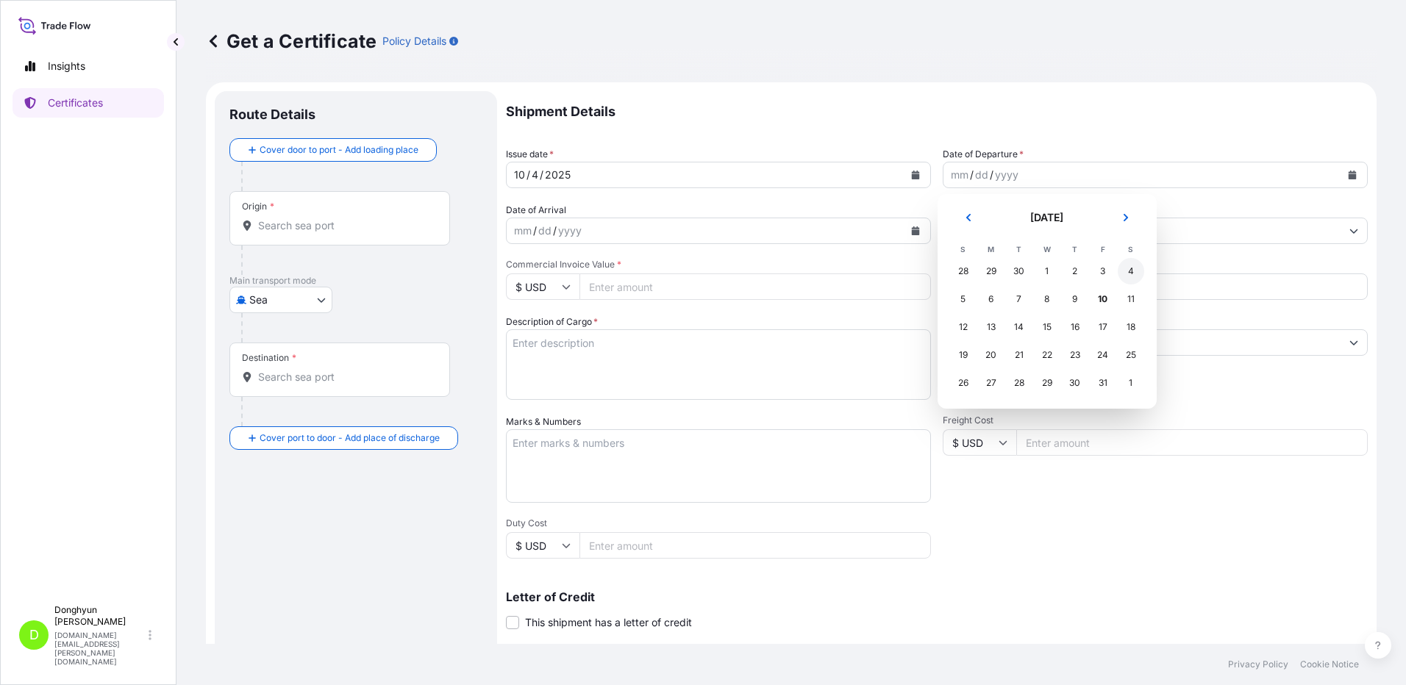
click at [1130, 268] on div "4" at bounding box center [1131, 271] width 26 height 26
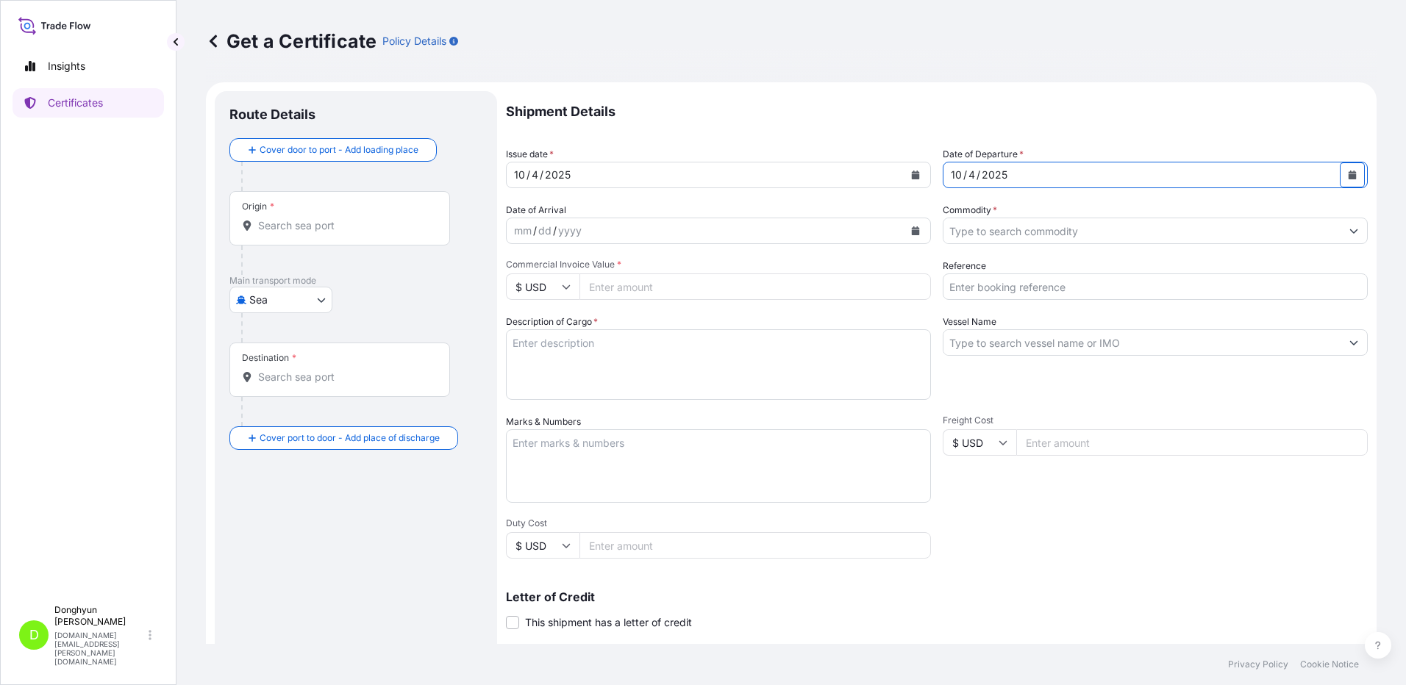
click at [287, 226] on input "Origin *" at bounding box center [345, 225] width 174 height 15
paste input "KWANGYANG"
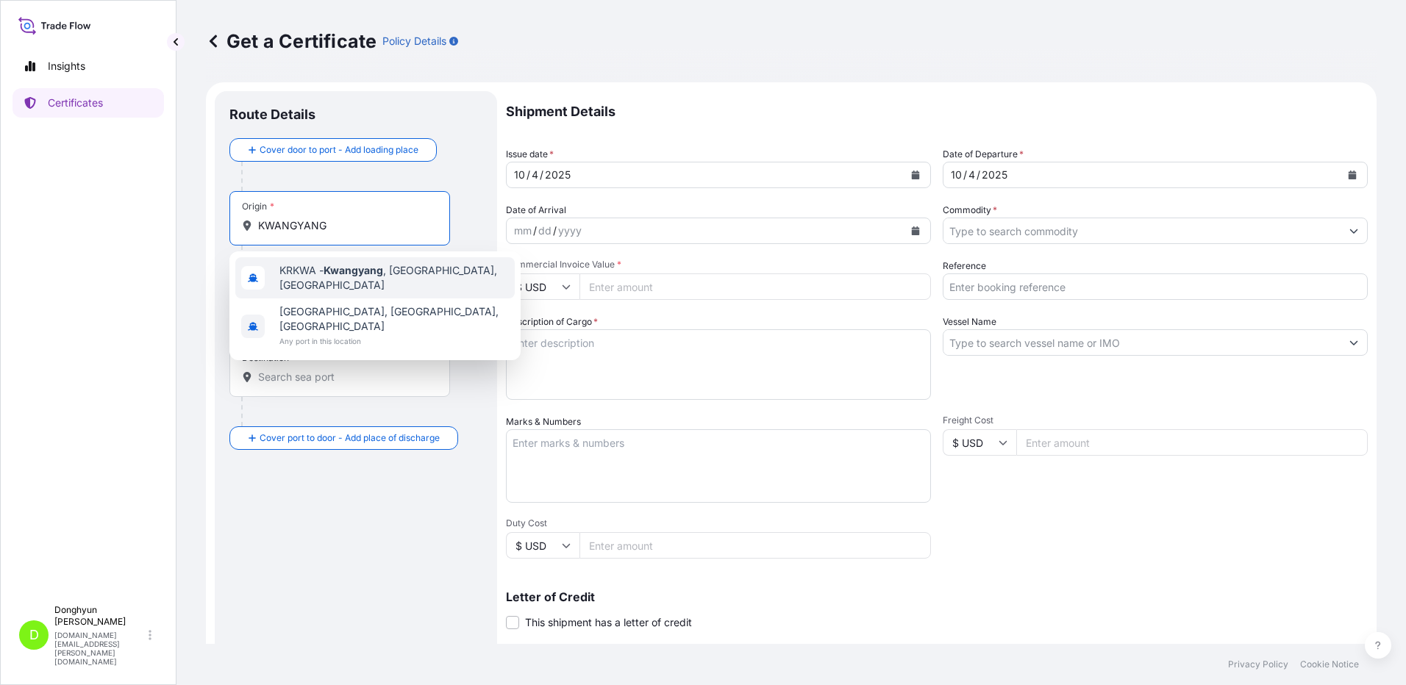
click at [299, 279] on span "KRKWA - [GEOGRAPHIC_DATA] , [GEOGRAPHIC_DATA], [GEOGRAPHIC_DATA]" at bounding box center [393, 277] width 229 height 29
type input "KRKWA - [GEOGRAPHIC_DATA], [GEOGRAPHIC_DATA], [GEOGRAPHIC_DATA]"
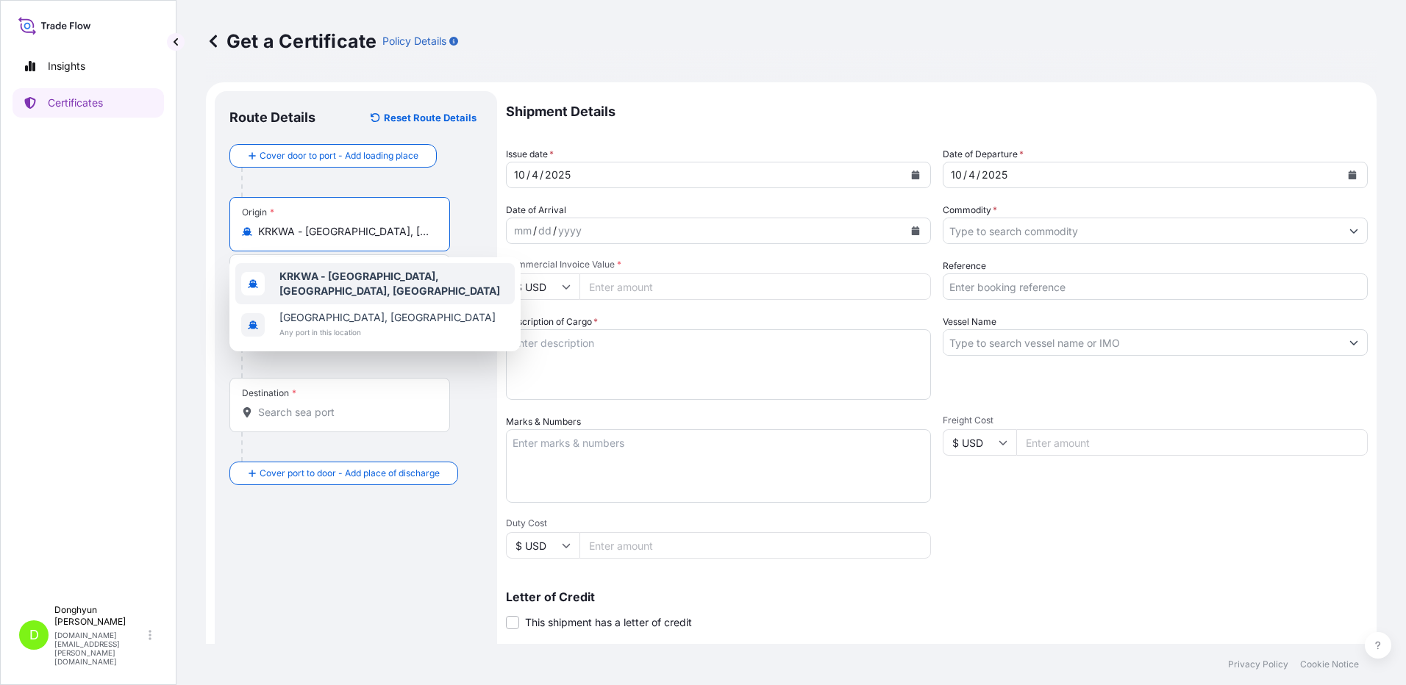
click at [337, 285] on b "KRKWA - [GEOGRAPHIC_DATA], [GEOGRAPHIC_DATA], [GEOGRAPHIC_DATA]" at bounding box center [389, 283] width 221 height 27
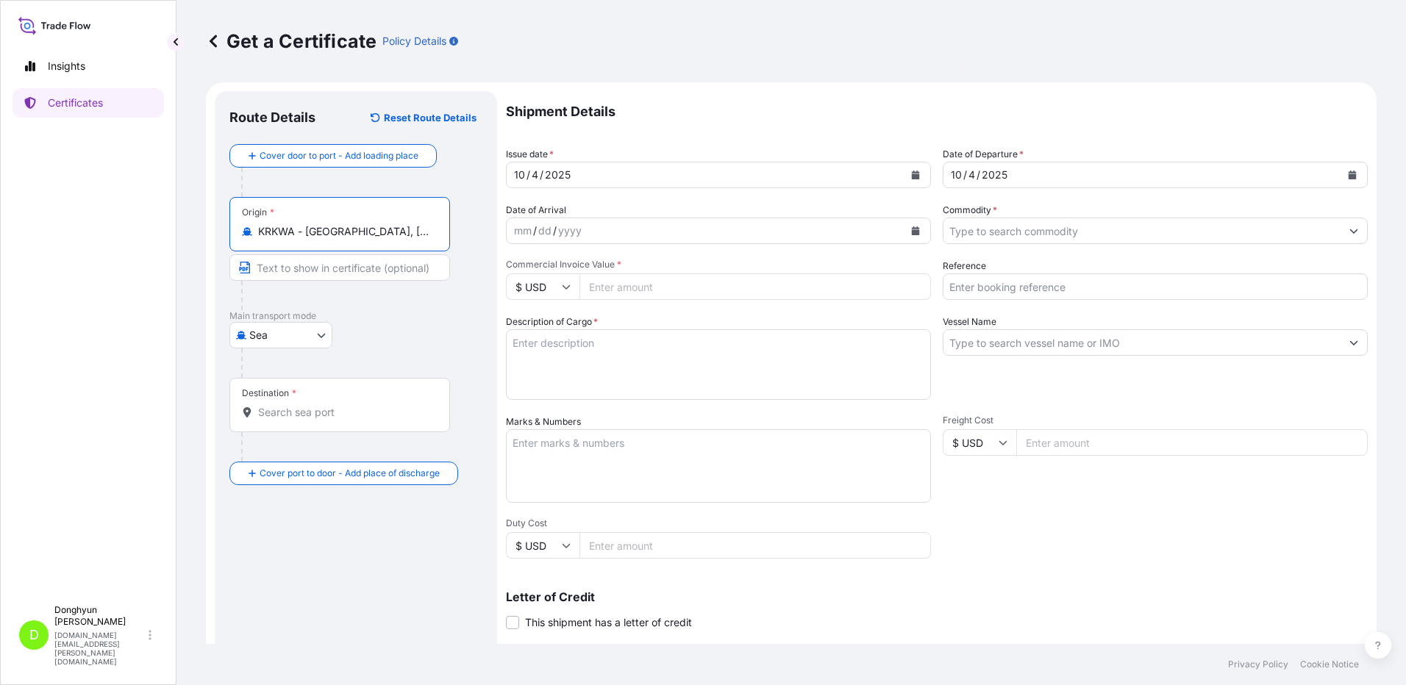
click at [304, 409] on input "Destination *" at bounding box center [345, 412] width 174 height 15
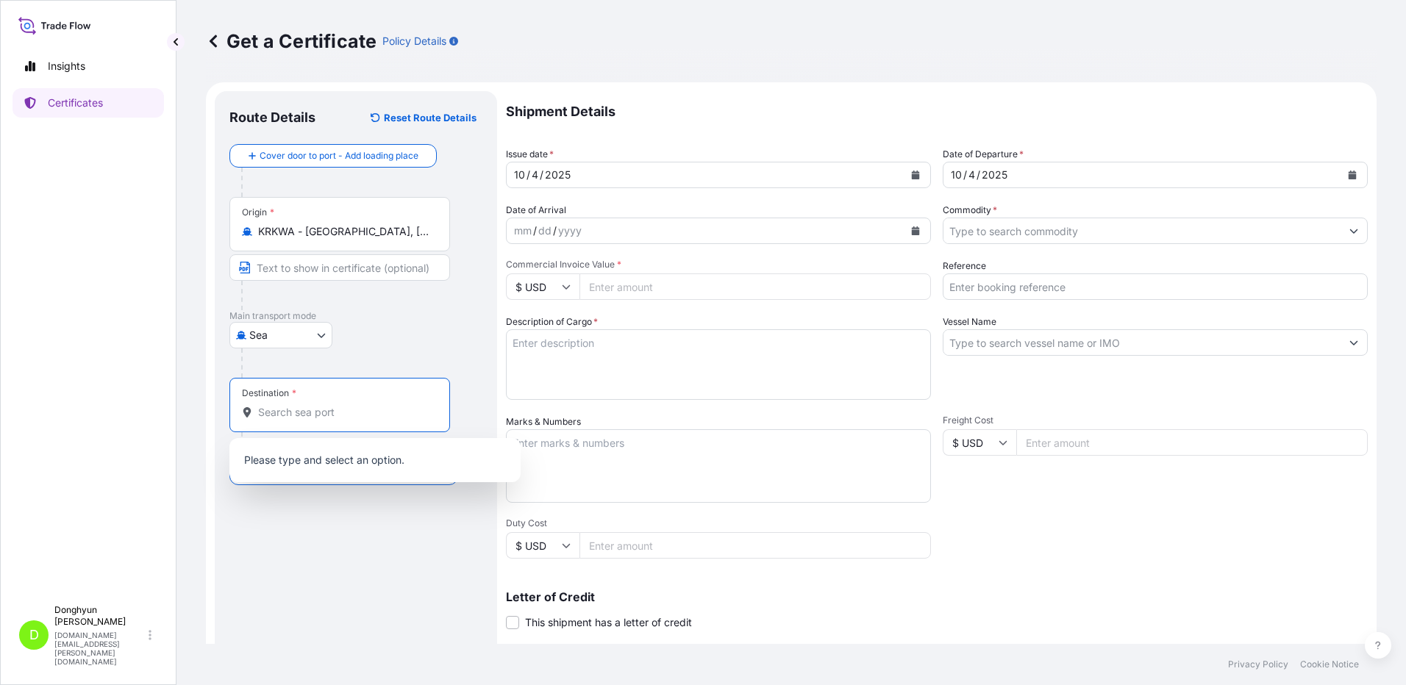
paste input "[GEOGRAPHIC_DATA]"
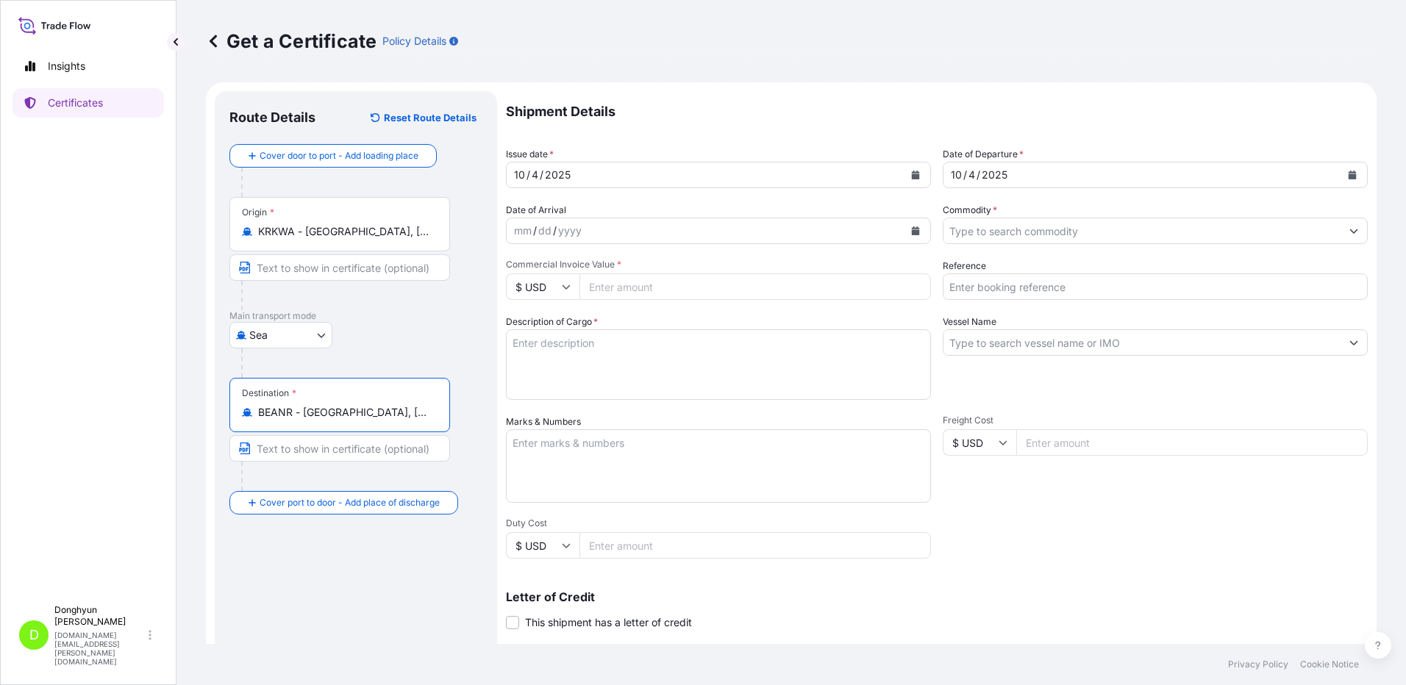
type input "BEANR - [GEOGRAPHIC_DATA], [GEOGRAPHIC_DATA]"
click at [1007, 232] on input "Commodity *" at bounding box center [1141, 231] width 397 height 26
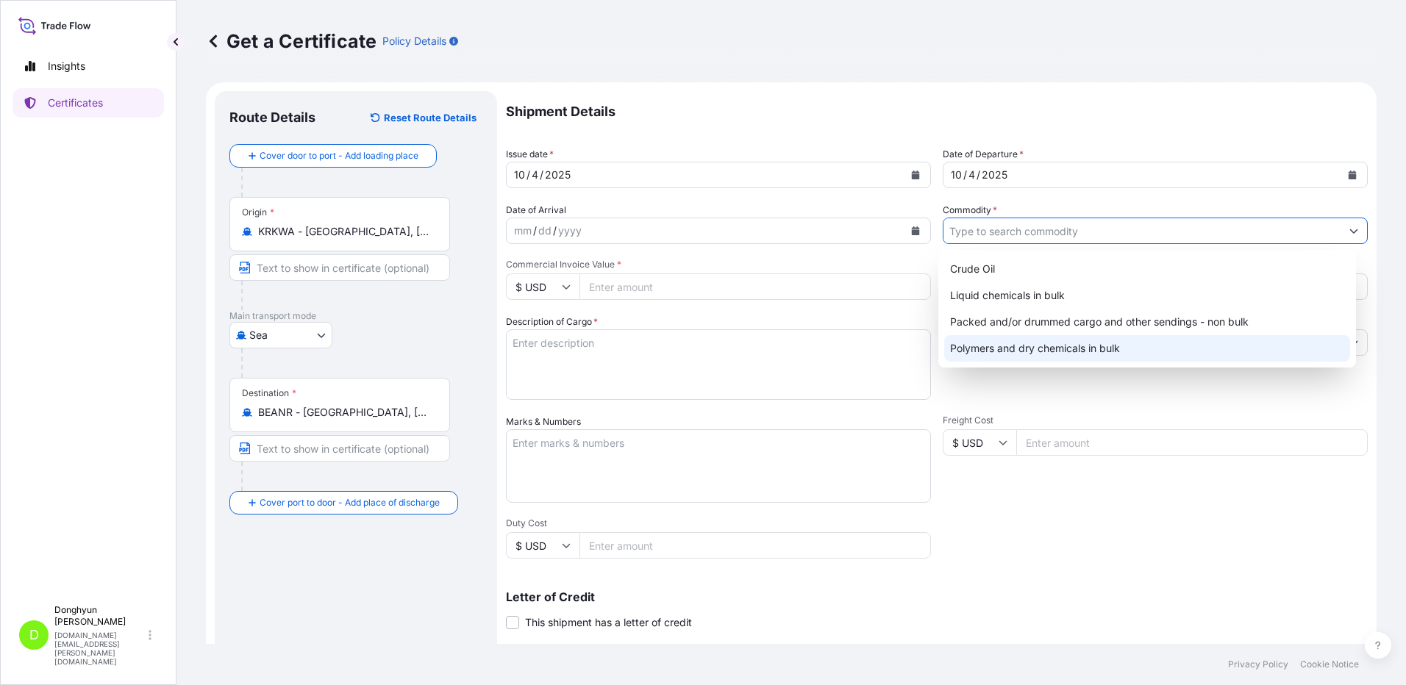
click at [995, 351] on div "Polymers and dry chemicals in bulk" at bounding box center [1147, 348] width 407 height 26
type input "Polymers and dry chemicals in bulk"
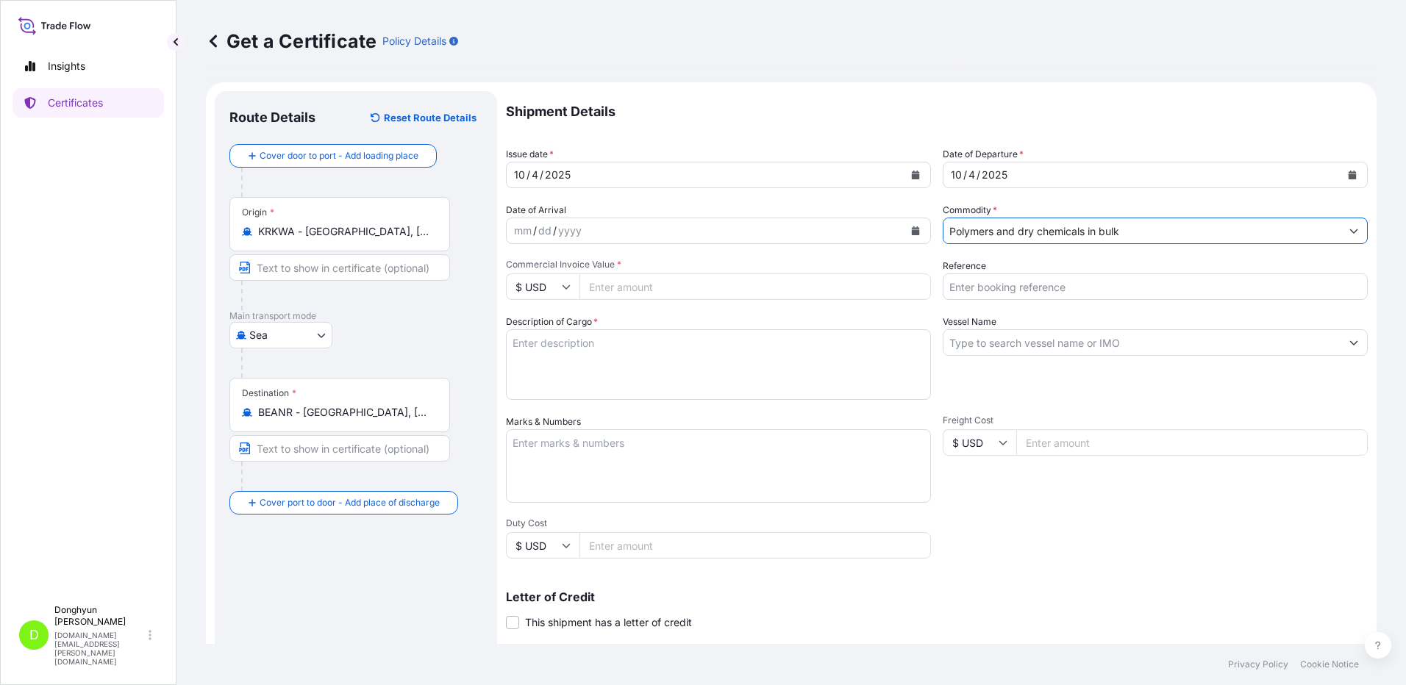
click at [610, 287] on input "Commercial Invoice Value *" at bounding box center [754, 287] width 351 height 26
type input "495068.68"
click at [964, 290] on input "Reference" at bounding box center [1155, 287] width 425 height 26
paste input "8800130870"
type input "8800130870"
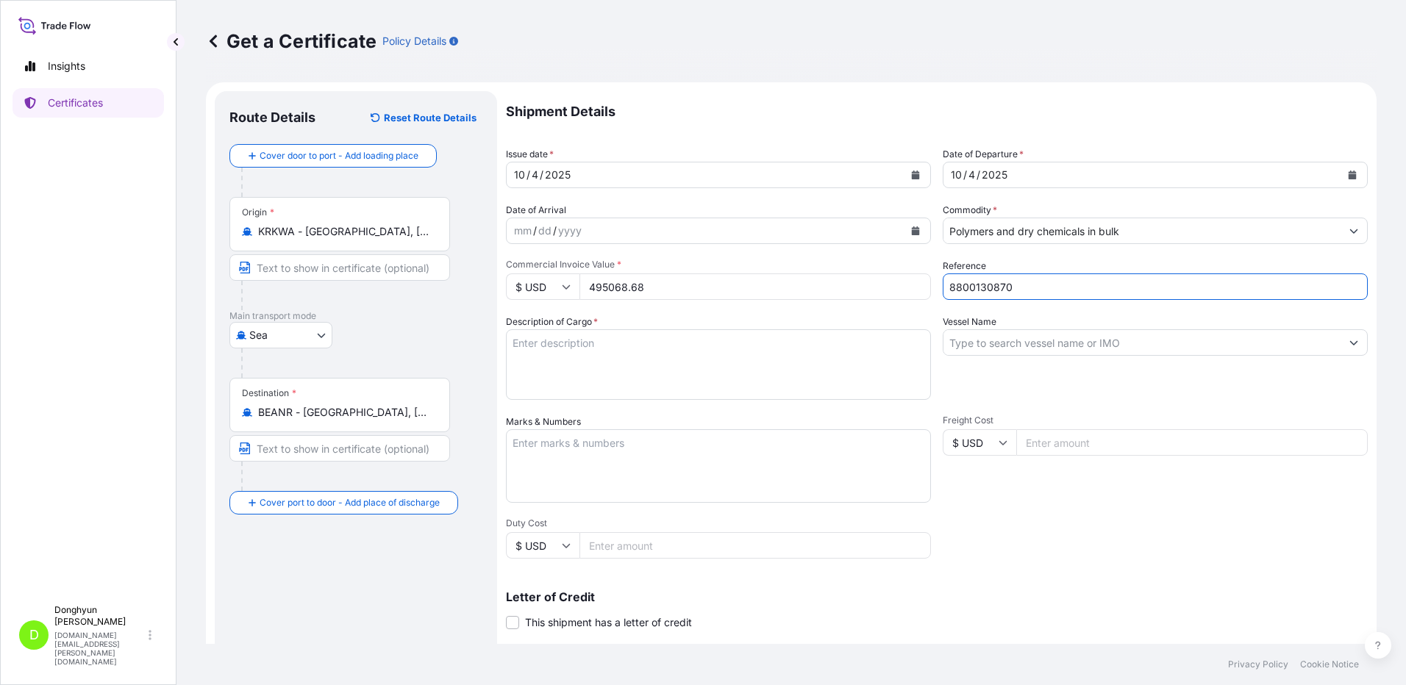
click at [782, 112] on p "Shipment Details" at bounding box center [937, 111] width 862 height 41
click at [587, 352] on textarea "Description of Cargo *" at bounding box center [718, 364] width 425 height 71
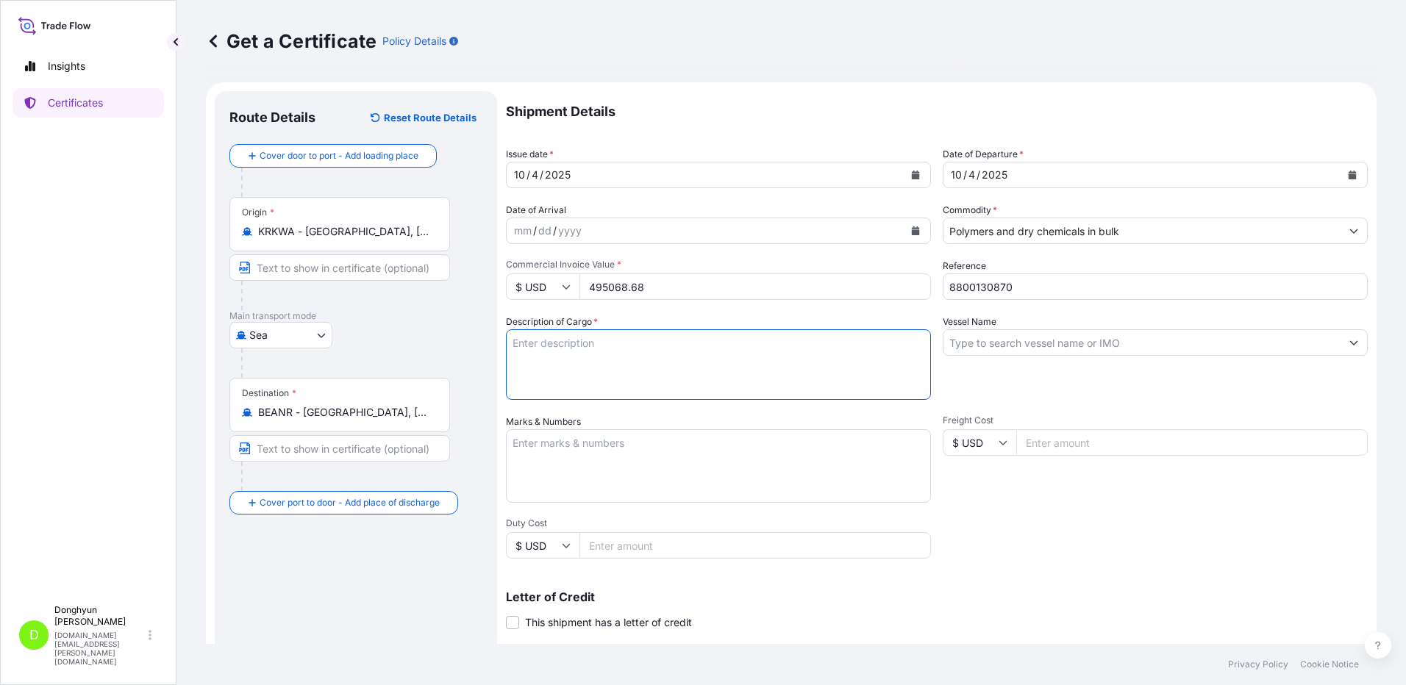
click at [543, 365] on textarea "Description of Cargo *" at bounding box center [718, 364] width 425 height 71
paste textarea "HPP MF650Y PWD BT (PMC) PO 4406040729"
type textarea "HPP MF650Y PWD BT (PMC) PO 4406040729"
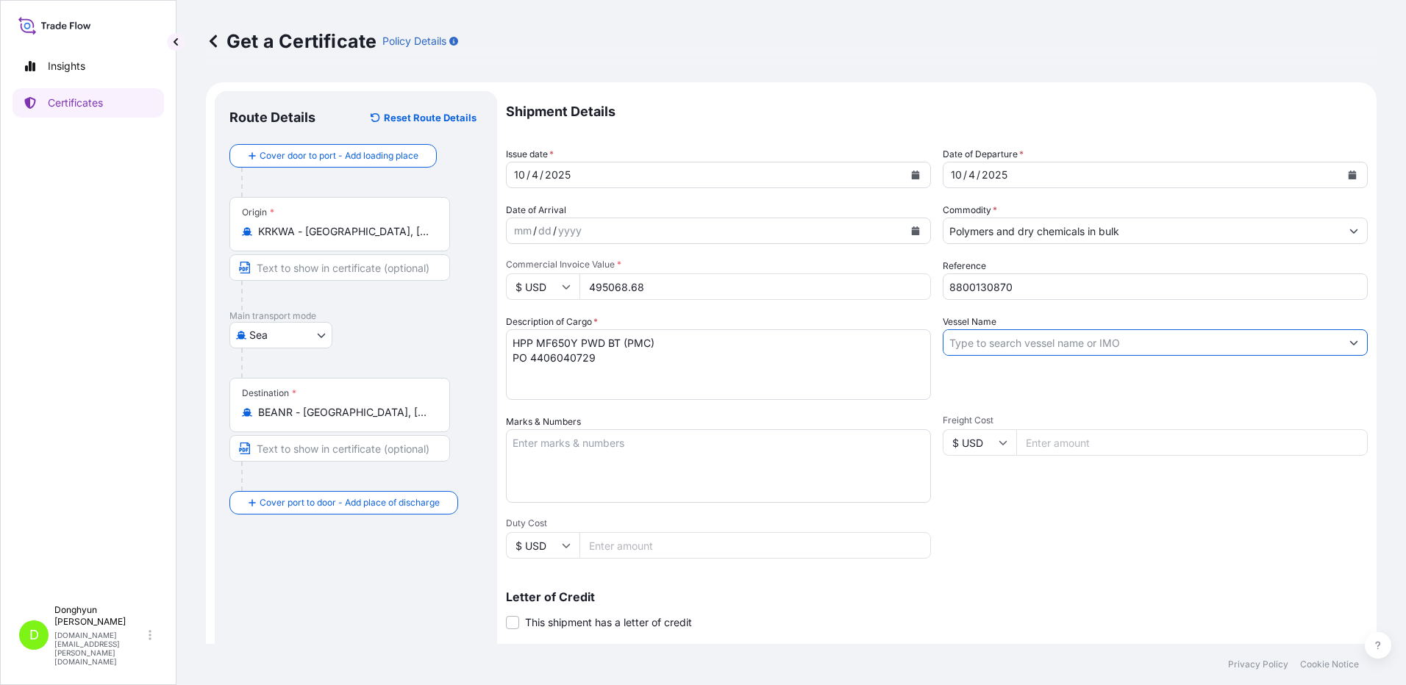
click at [991, 349] on input "Vessel Name" at bounding box center [1141, 342] width 397 height 26
paste input "HMM TURQUOISE"
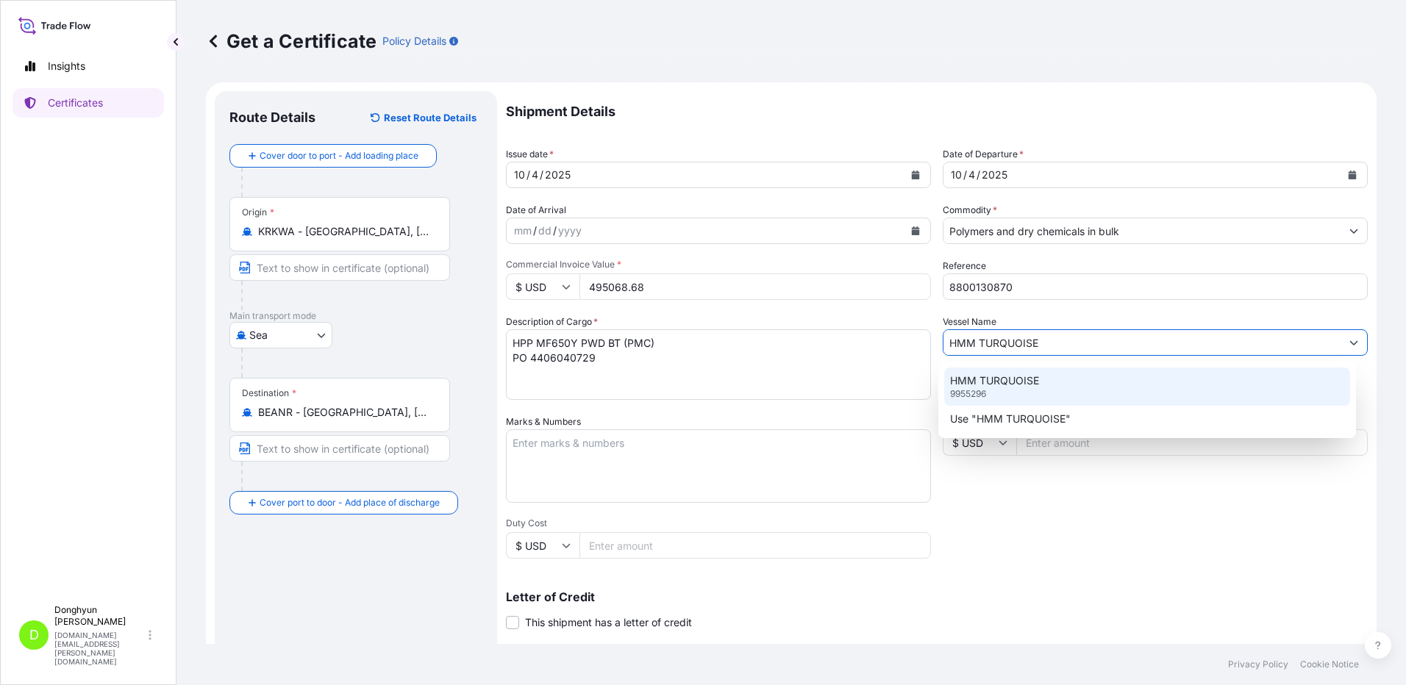
click at [990, 385] on p "HMM TURQUOISE" at bounding box center [994, 381] width 89 height 15
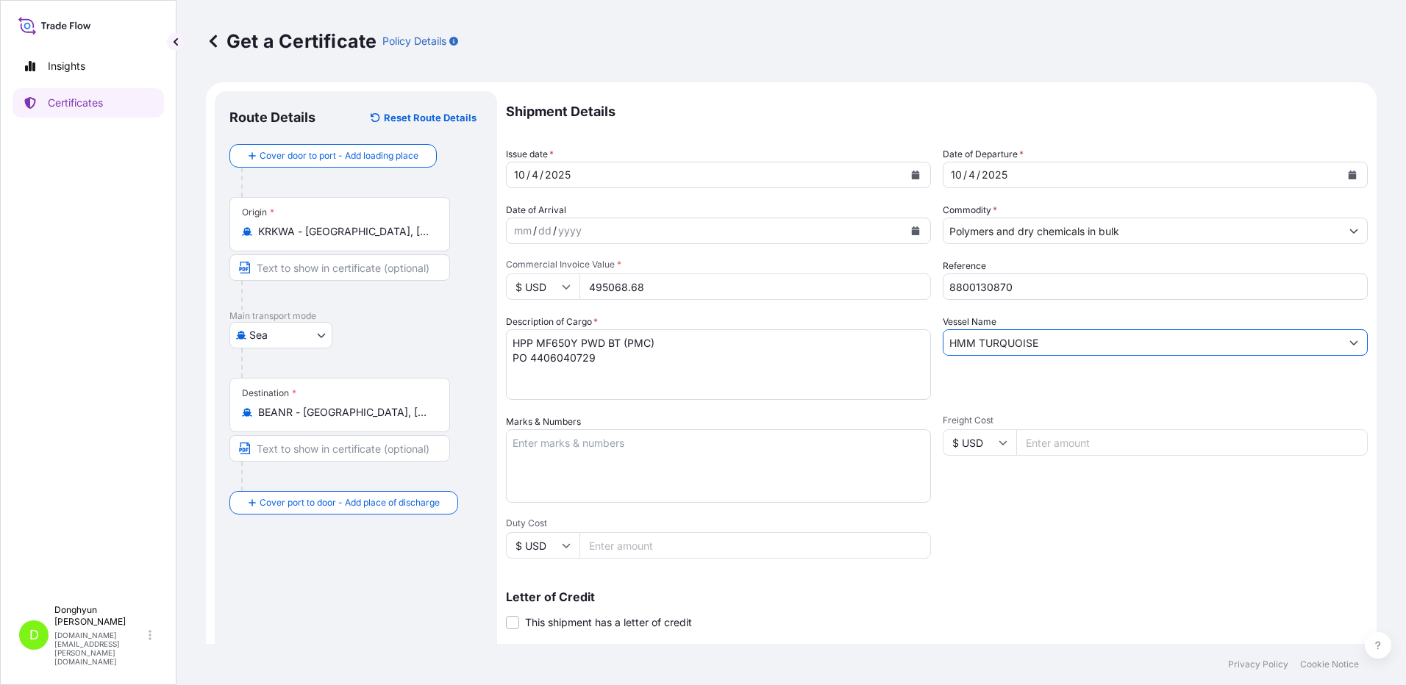
type input "HMM TURQUOISE"
click at [1016, 555] on div "Shipment Details Issue date * [DATE] Date of Departure * [DATE] Date of Arrival…" at bounding box center [937, 441] width 862 height 701
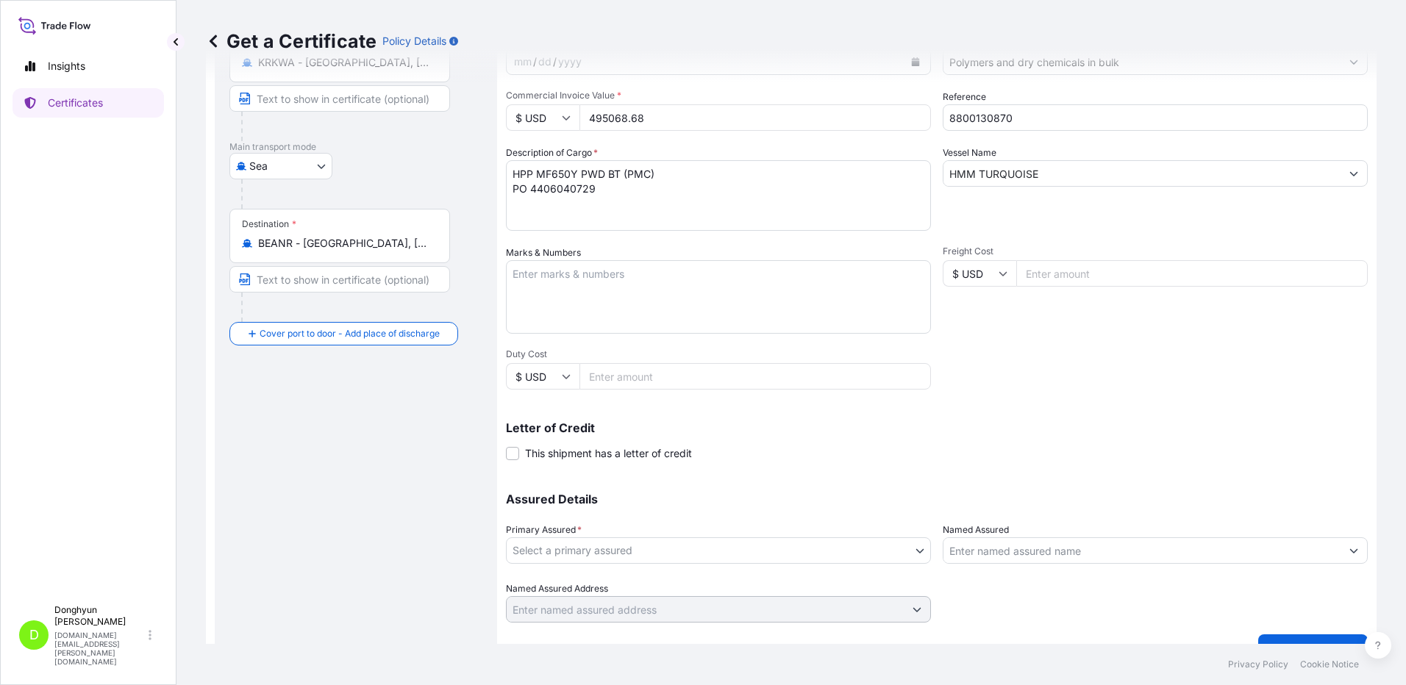
scroll to position [198, 0]
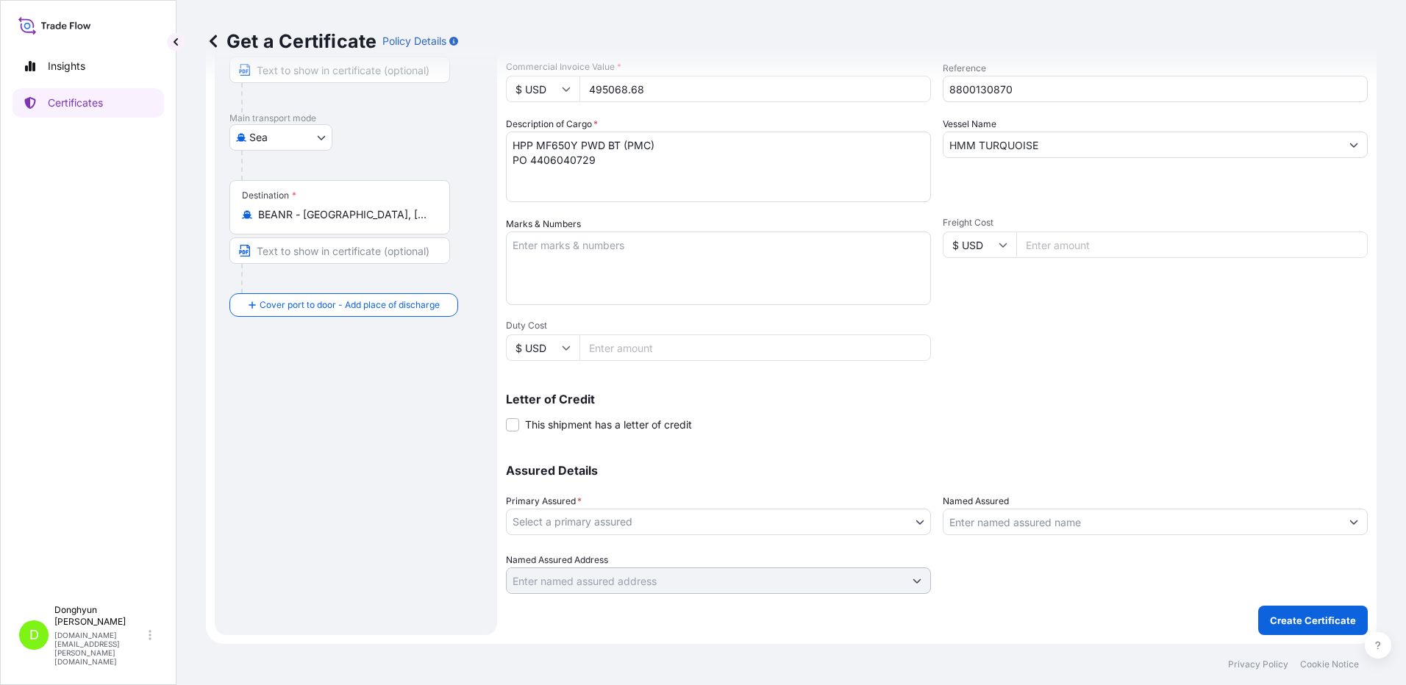
click at [612, 527] on body "0 options available. 2 options available. Insights Certificates D [PERSON_NAME]…" at bounding box center [703, 342] width 1406 height 685
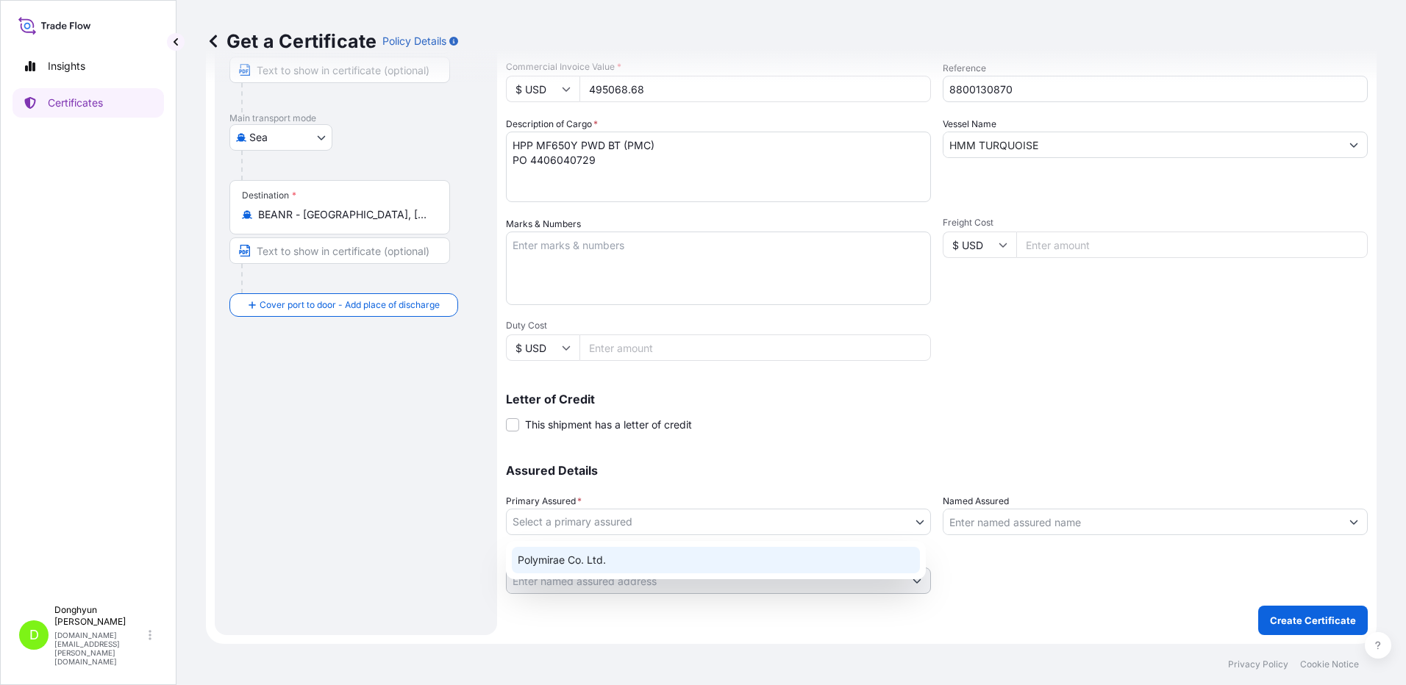
click at [587, 555] on div "Polymirae Co. Ltd." at bounding box center [716, 560] width 408 height 26
select select "32021"
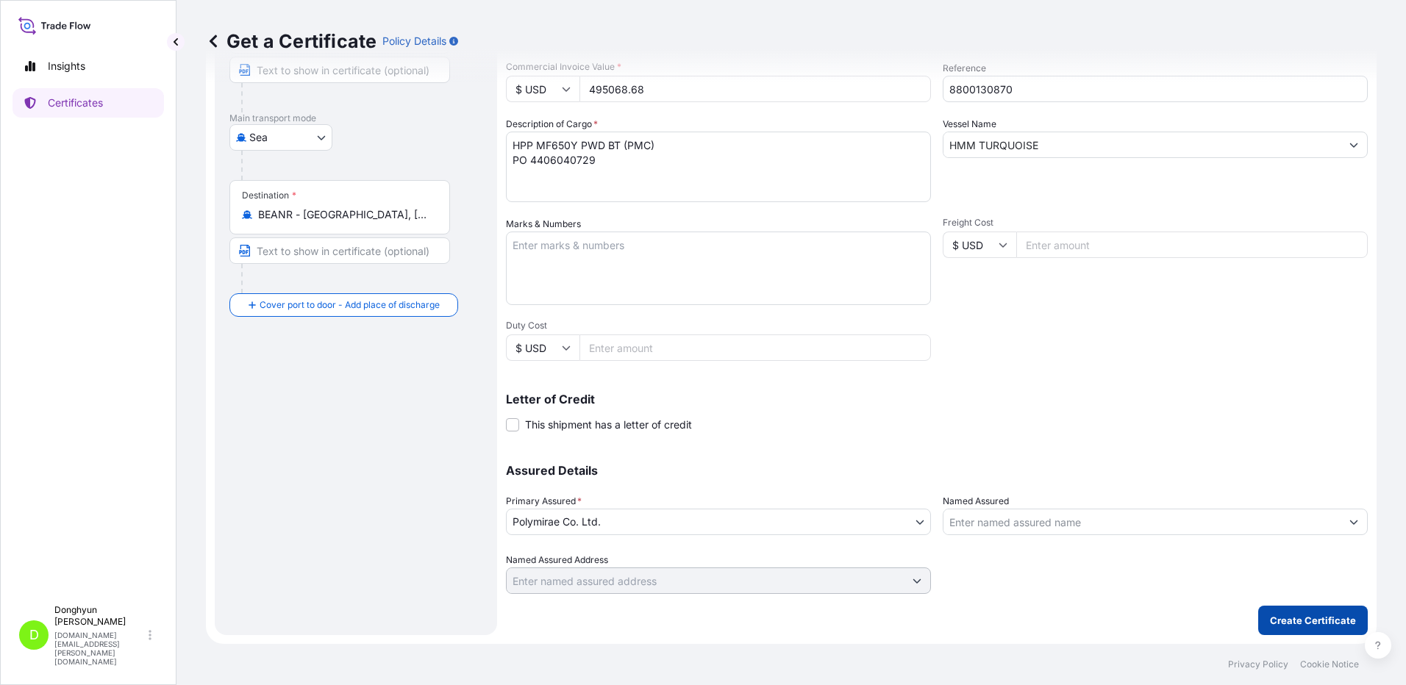
click at [1277, 617] on p "Create Certificate" at bounding box center [1313, 620] width 86 height 15
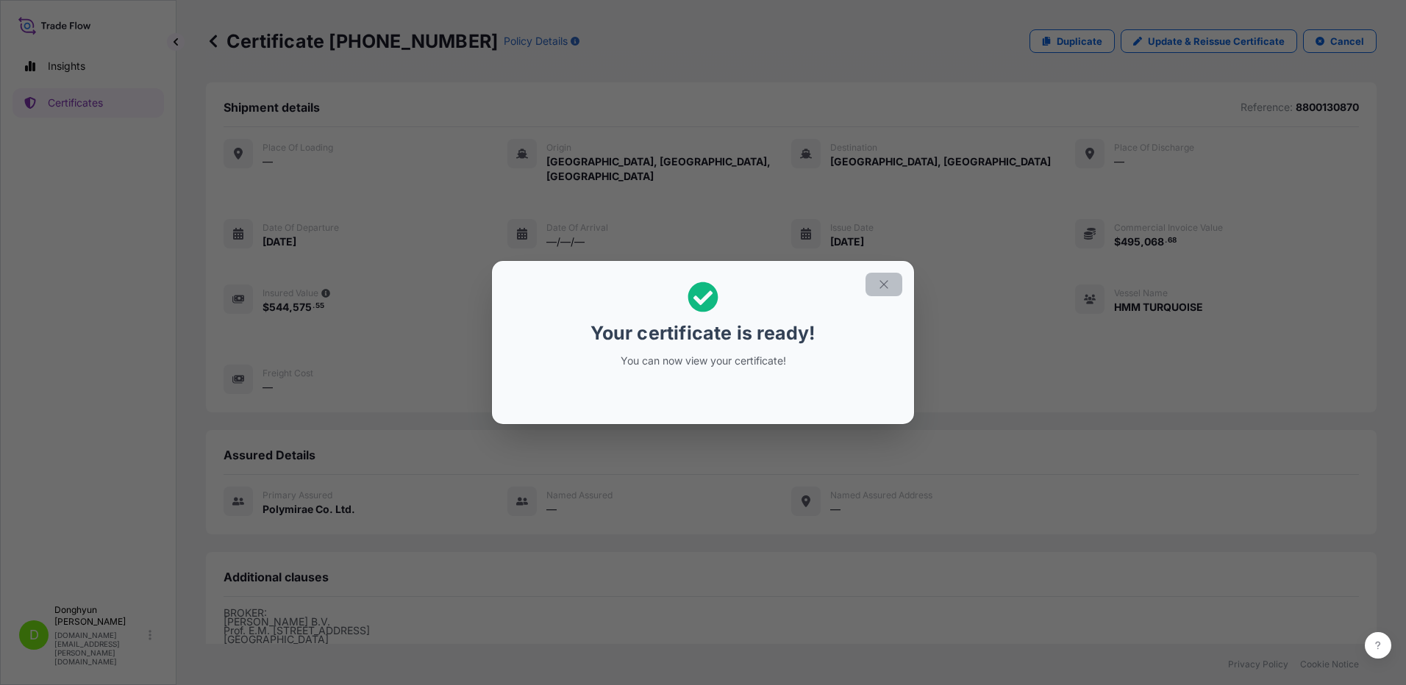
click at [888, 285] on icon "button" at bounding box center [883, 284] width 13 height 13
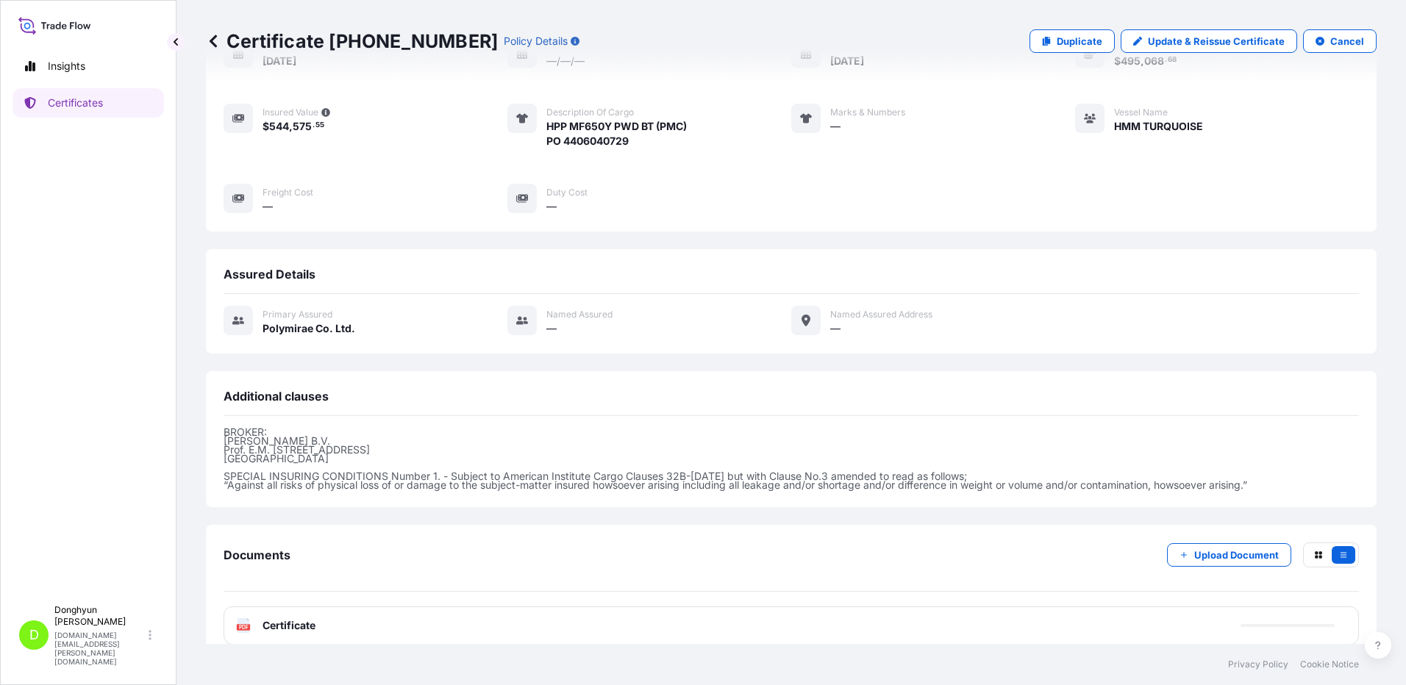
scroll to position [185, 0]
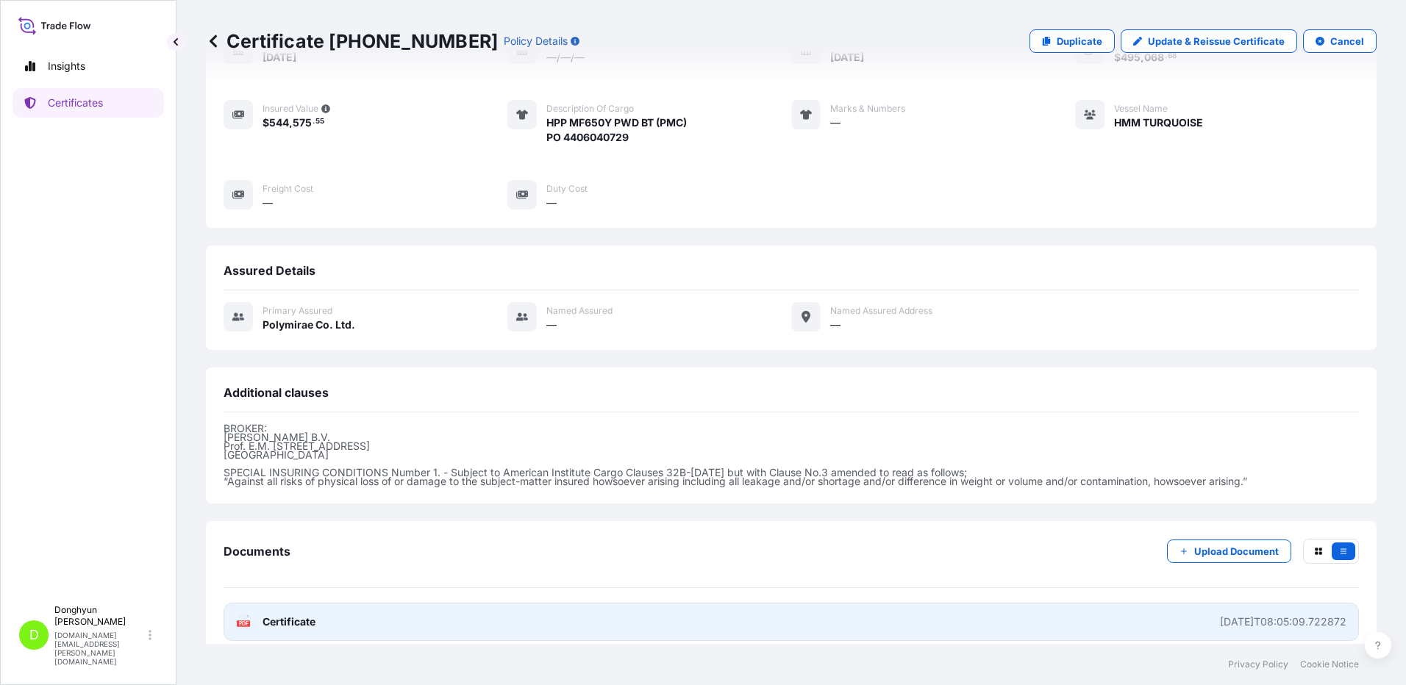
click at [261, 615] on div "PDF Certificate" at bounding box center [275, 622] width 79 height 15
